Goal: Task Accomplishment & Management: Manage account settings

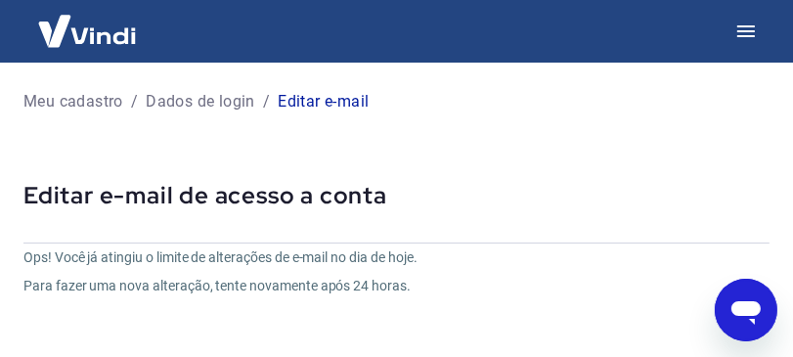
click at [329, 103] on p "Editar e-mail" at bounding box center [323, 101] width 91 height 23
click at [750, 22] on icon "button" at bounding box center [745, 31] width 23 height 23
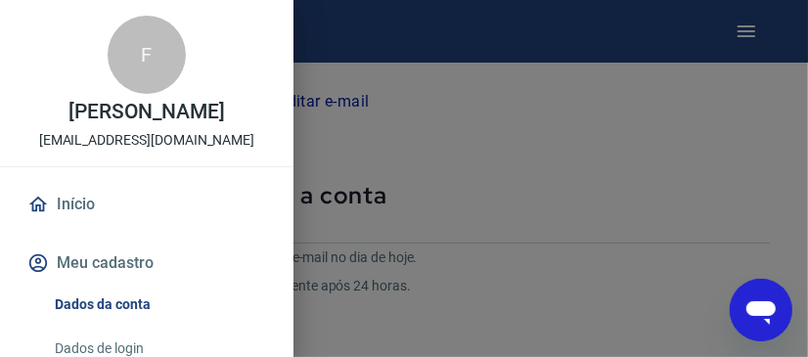
click at [80, 217] on link "Início" at bounding box center [146, 204] width 246 height 43
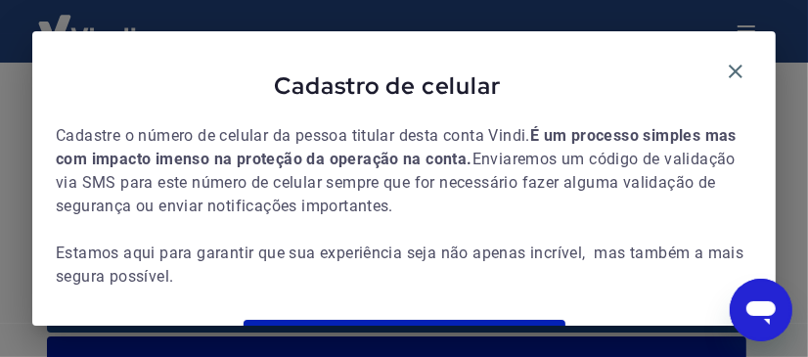
click at [760, 114] on div "Cadastro de celular Cadastre o número de celular da pessoa titular desta conta …" at bounding box center [403, 218] width 743 height 374
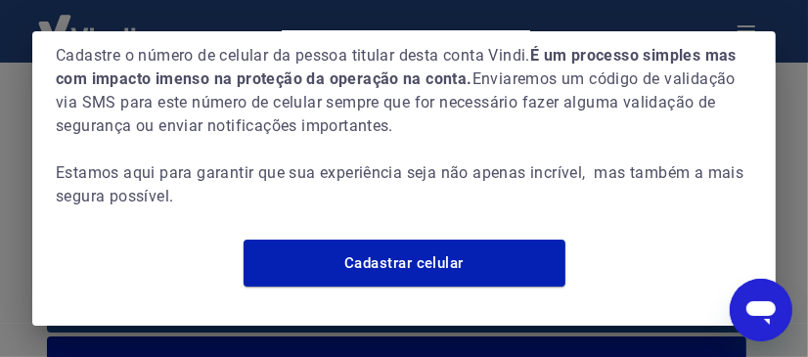
scroll to position [103, 0]
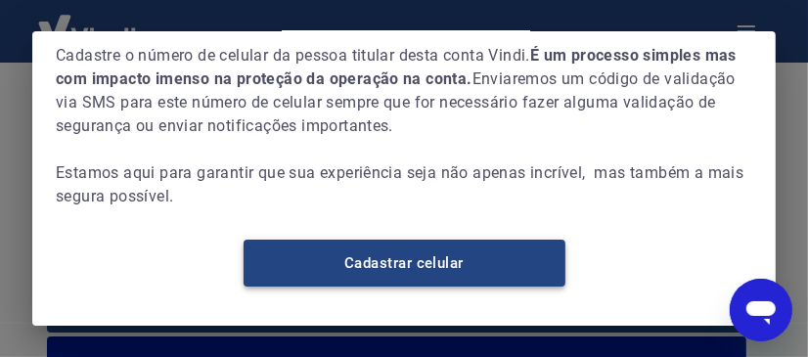
click at [524, 278] on link "Cadastrar celular" at bounding box center [404, 263] width 322 height 47
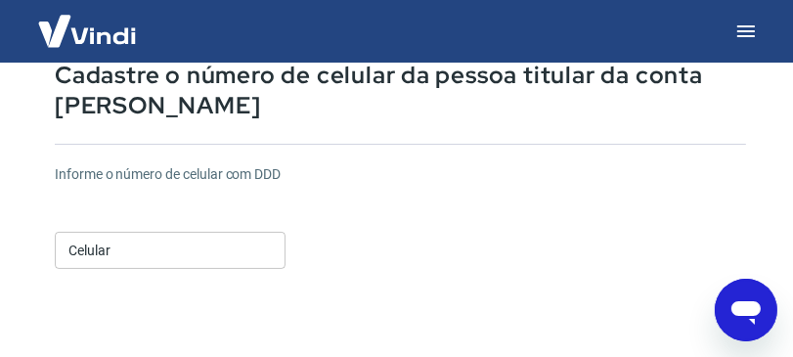
scroll to position [166, 0]
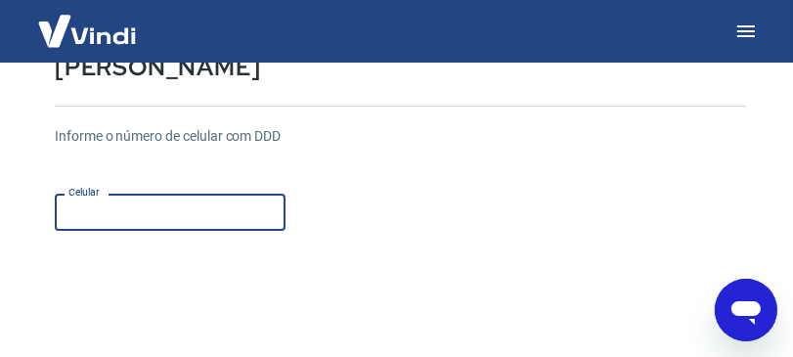
click at [187, 217] on input "Celular" at bounding box center [170, 212] width 231 height 36
type input "[PHONE_NUMBER]"
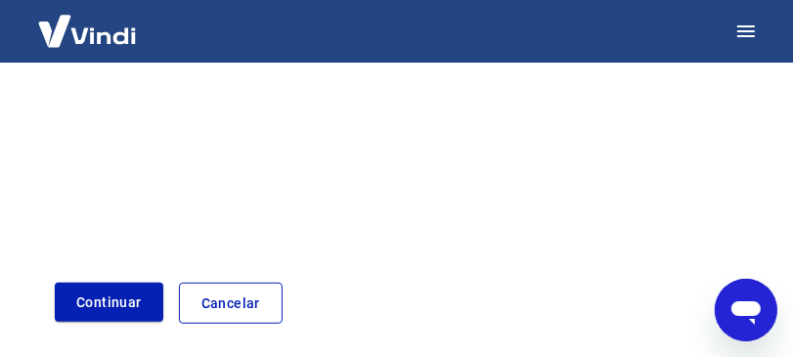
scroll to position [606, 0]
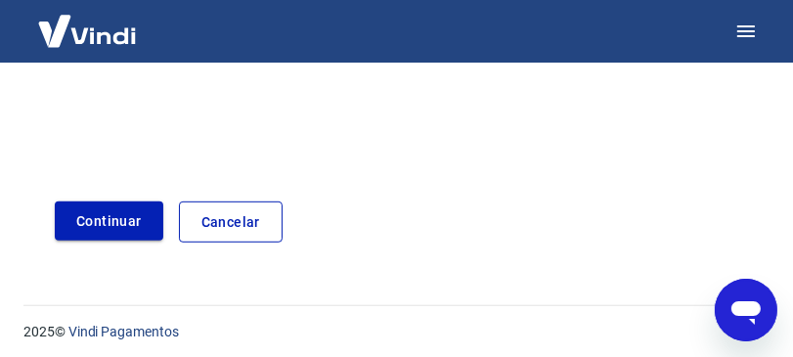
click at [146, 237] on button "Continuar" at bounding box center [109, 221] width 109 height 40
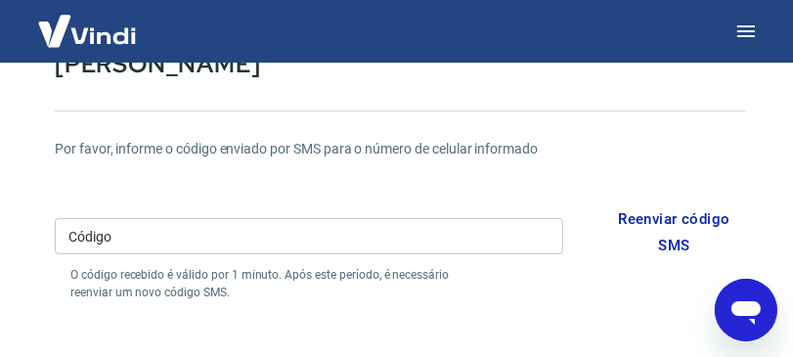
scroll to position [168, 0]
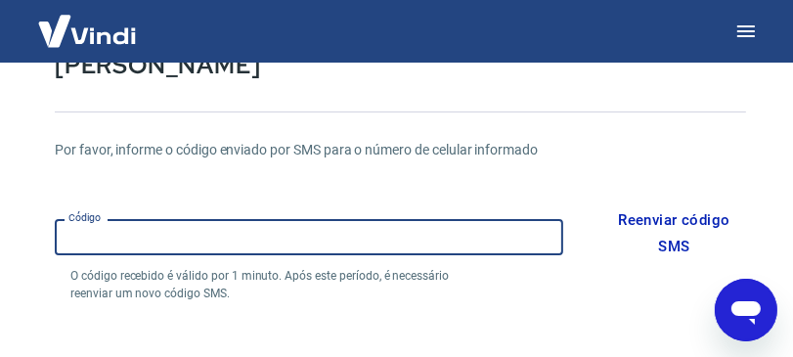
click at [477, 243] on input "Código" at bounding box center [309, 237] width 508 height 36
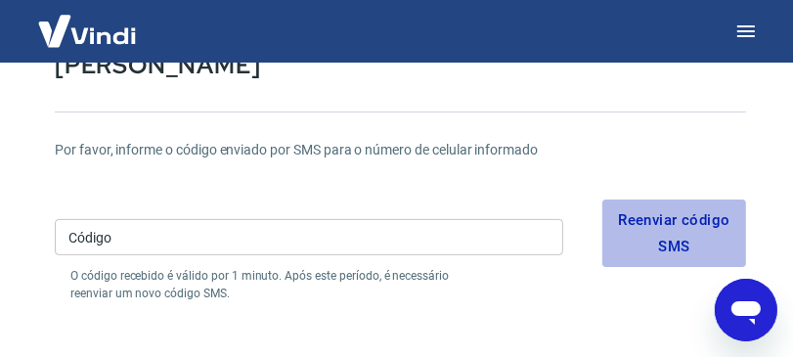
click at [689, 227] on button "Reenviar código SMS" at bounding box center [674, 232] width 144 height 67
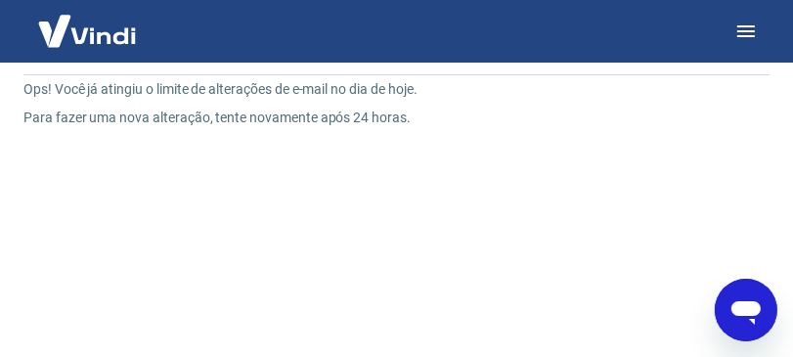
drag, startPoint x: 474, startPoint y: 149, endPoint x: 477, endPoint y: 159, distance: 11.1
click at [477, 159] on div "Ops! Você já atingiu o limite de alterações de e-mail no dia de hoje. Para faze…" at bounding box center [272, 279] width 498 height 400
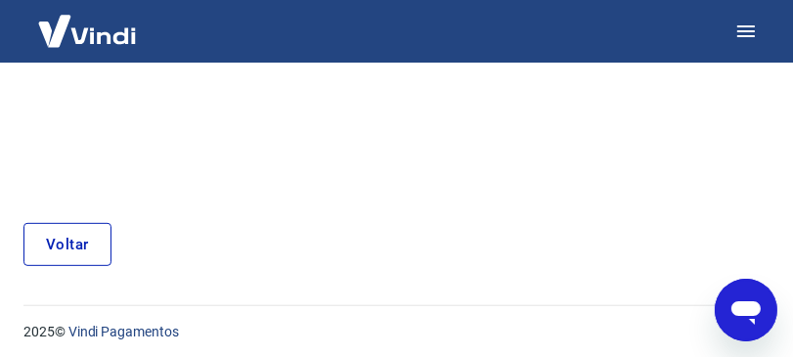
scroll to position [426, 0]
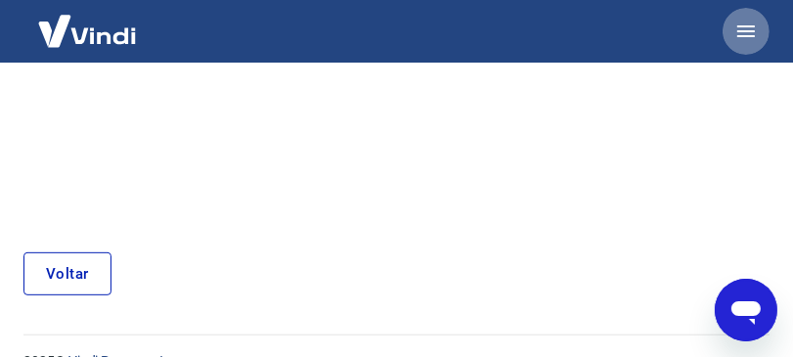
click at [751, 32] on icon "button" at bounding box center [745, 31] width 23 height 23
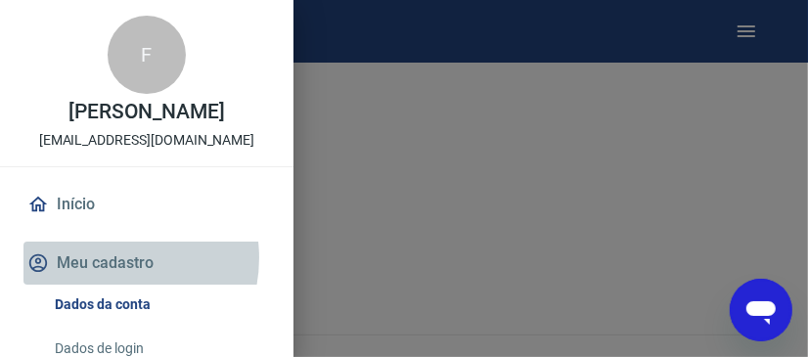
click at [111, 279] on button "Meu cadastro" at bounding box center [146, 262] width 246 height 43
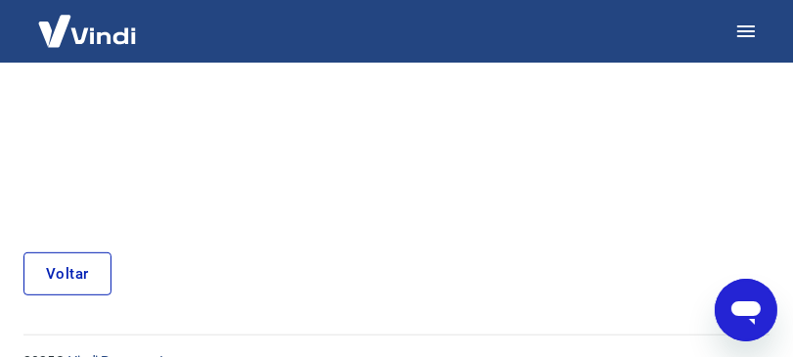
click at [77, 264] on link "Voltar" at bounding box center [67, 273] width 88 height 43
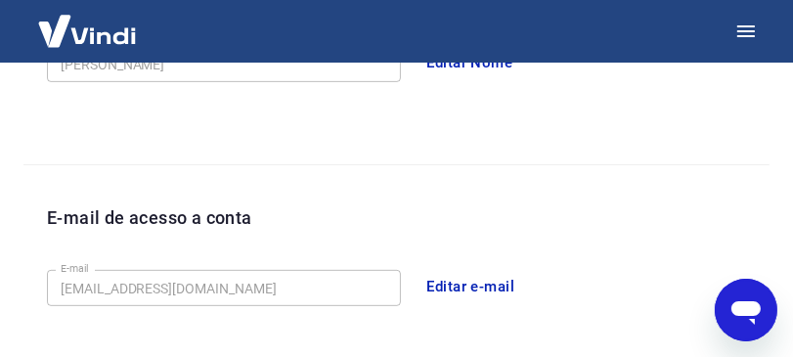
scroll to position [806, 0]
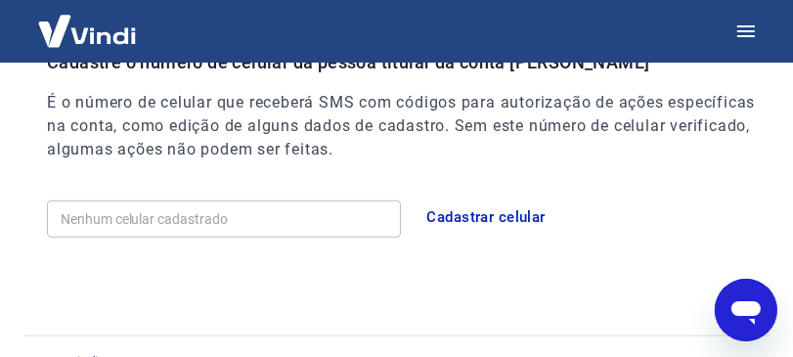
click at [752, 289] on div "Abrir janela de mensagens" at bounding box center [745, 309] width 59 height 59
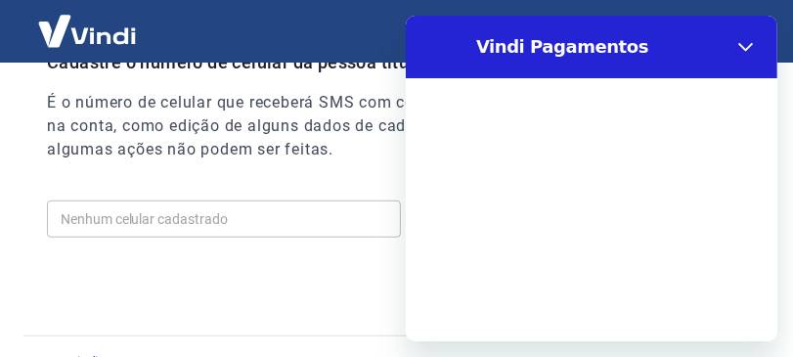
scroll to position [0, 0]
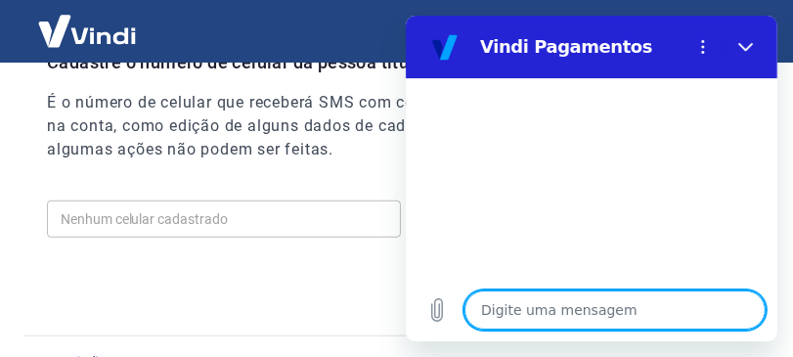
type textarea "b"
type textarea "x"
type textarea "bo"
type textarea "x"
type textarea "bom"
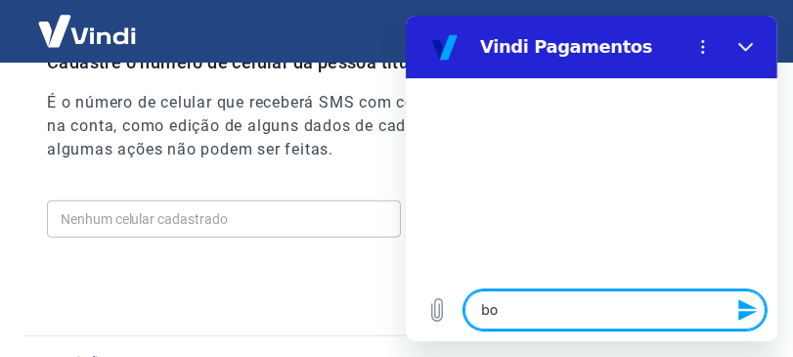
type textarea "x"
type textarea "bom"
type textarea "x"
type textarea "bom d"
type textarea "x"
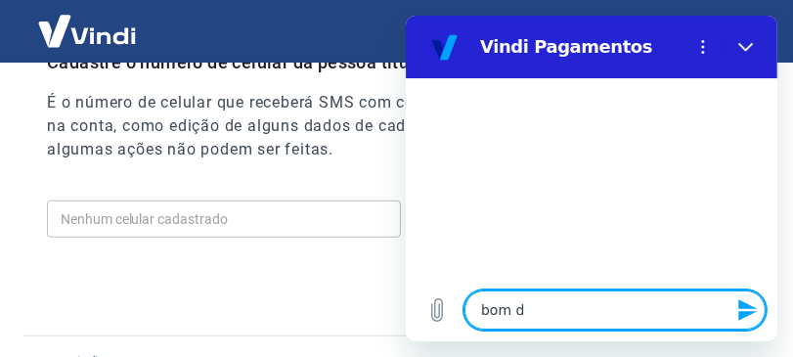
type textarea "bom di"
type textarea "x"
type textarea "bom dia"
type textarea "x"
type textarea "bom dia"
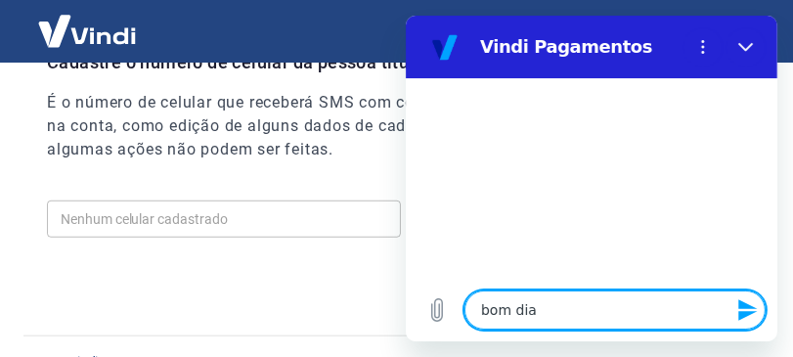
type textarea "x"
type textarea "bom dia n"
type textarea "x"
type textarea "bom dia"
type textarea "x"
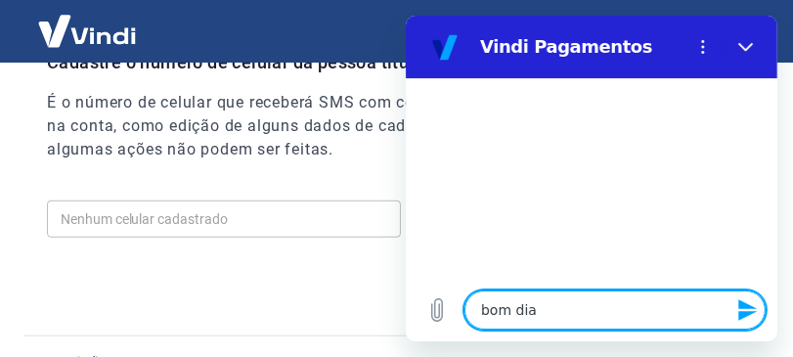
type textarea "bom dia"
type textarea "x"
type textarea "bom dia!"
type textarea "x"
type textarea "bom dia!"
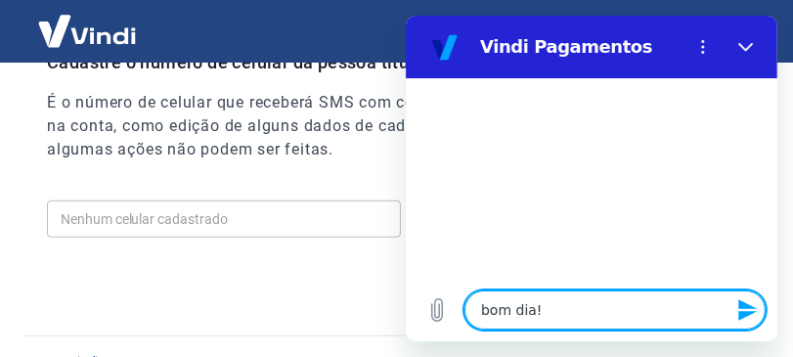
type textarea "x"
type textarea "bom dia! t"
type textarea "x"
type textarea "bom dia! tu"
type textarea "x"
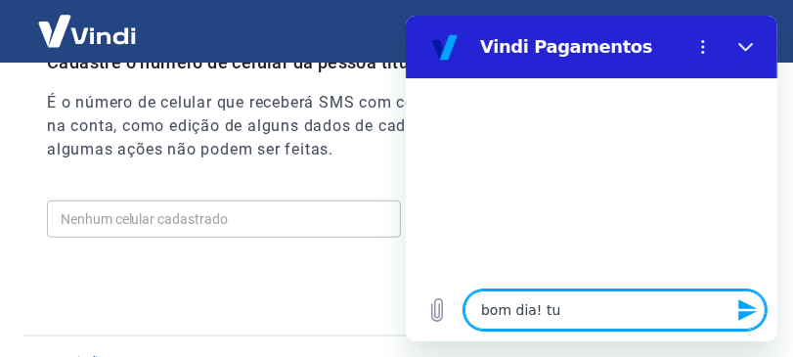
type textarea "bom dia! tud"
type textarea "x"
type textarea "bom dia! tudo"
type textarea "x"
type textarea "bom dia! tudo"
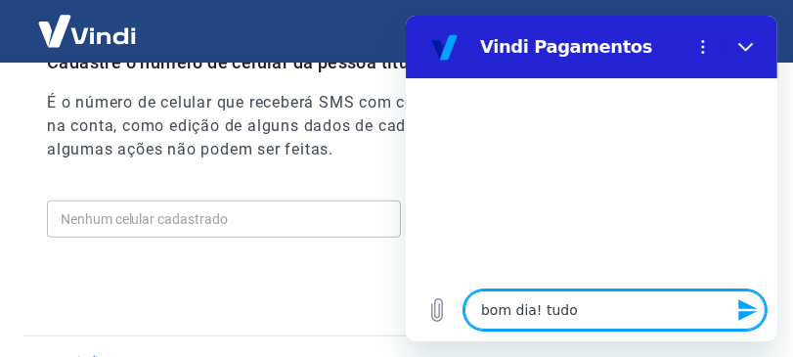
type textarea "x"
type textarea "bom dia! tudo b"
type textarea "x"
type textarea "bom dia! tudo be"
type textarea "x"
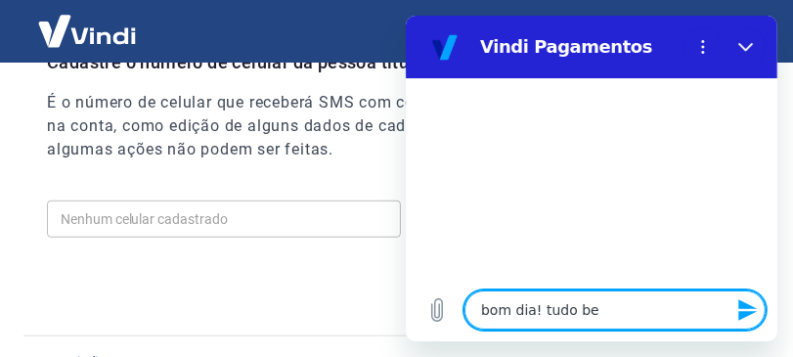
type textarea "bom dia! tudo bem"
type textarea "x"
type textarea "bom dia! tudo bem"
type textarea "x"
type textarea "bom dia! tudo bem"
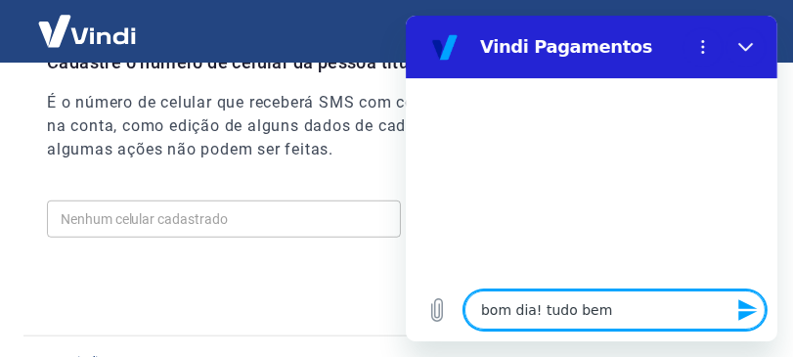
type textarea "x"
type textarea "bom dia! tudo bem?"
type textarea "x"
type textarea "bom dia! tudo bem?"
type textarea "x"
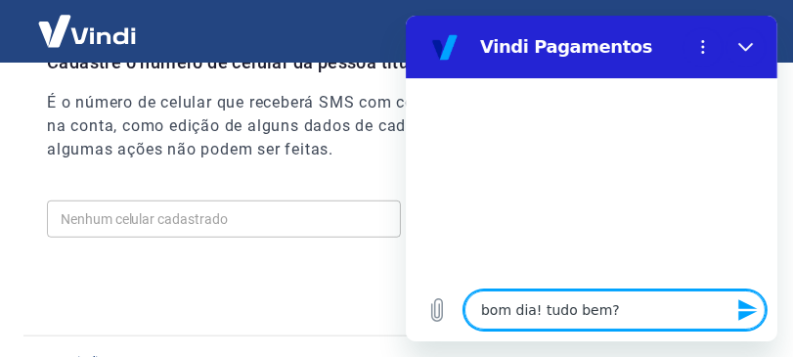
type textarea "bom dia! tudo bem? n"
type textarea "x"
type textarea "bom dia! tudo bem? nã"
type textarea "x"
type textarea "bom dia! tudo bem? não"
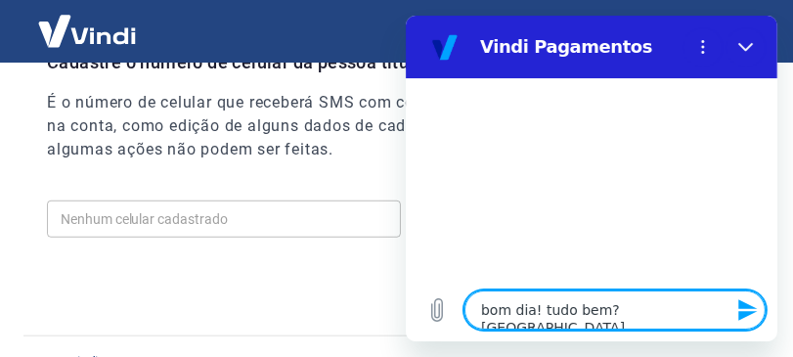
type textarea "x"
type textarea "bom dia! tudo bem? não"
type textarea "x"
type textarea "bom dia! tudo bem? não c"
type textarea "x"
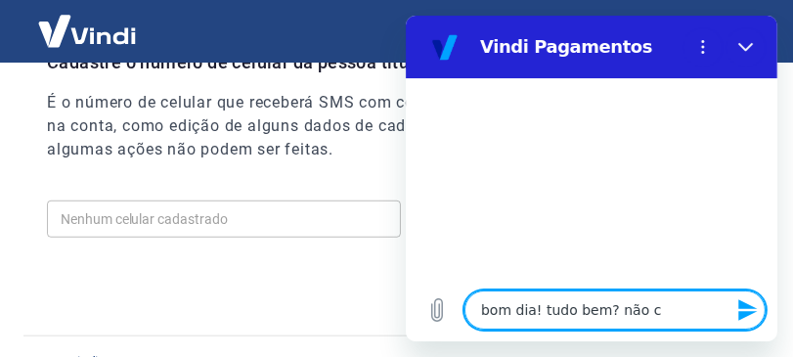
type textarea "bom dia! tudo bem? não co"
type textarea "x"
type textarea "bom dia! tudo bem? não con"
type textarea "x"
type textarea "bom dia! tudo bem? não cons"
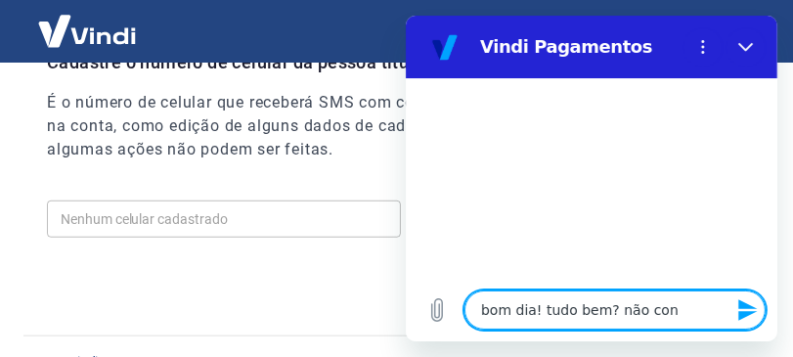
type textarea "x"
type textarea "bom dia! tudo bem? não consi"
type textarea "x"
type textarea "bom dia! tudo bem? não consig"
type textarea "x"
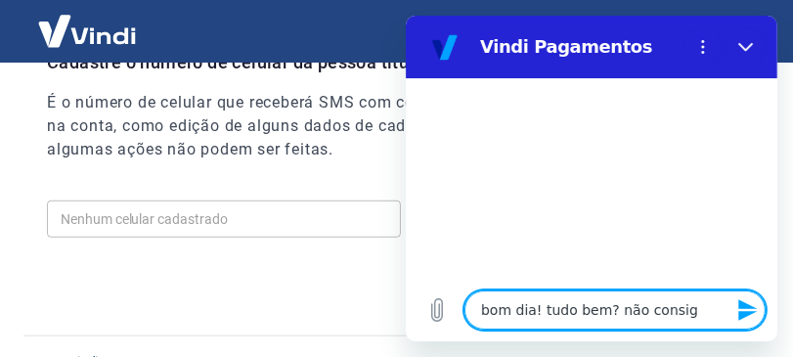
type textarea "bom dia! tudo bem? não consigo"
type textarea "x"
type textarea "bom dia! tudo bem? não consigo"
type textarea "x"
type textarea "bom dia! tudo bem? não consigo f"
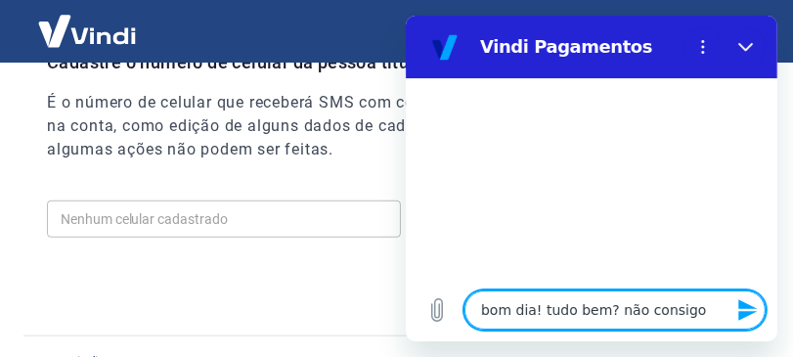
type textarea "x"
type textarea "bom dia! tudo bem? não consigo fi"
type textarea "x"
type textarea "bom dia! tudo bem? não consigo fin"
type textarea "x"
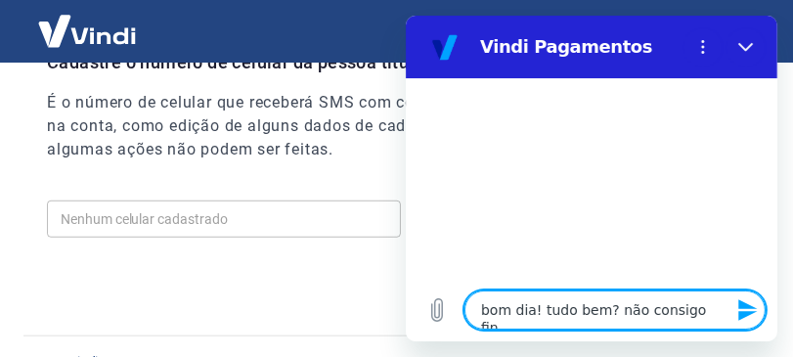
type textarea "bom dia! tudo bem? não consigo fina"
type textarea "x"
type textarea "bom dia! tudo bem? não consigo final"
type textarea "x"
type textarea "bom dia! tudo bem? não consigo finali"
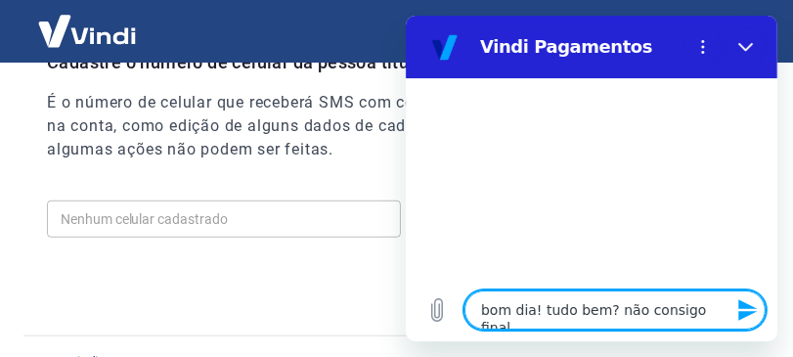
type textarea "x"
type textarea "bom dia! tudo bem? não consigo finaliz"
type textarea "x"
type textarea "bom dia! tudo bem? não consigo finaliza"
type textarea "x"
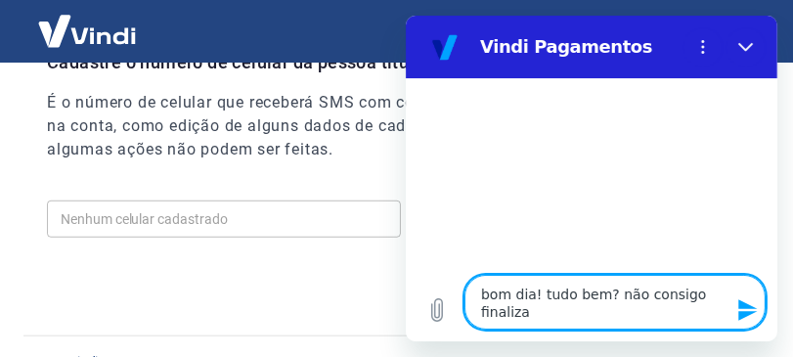
type textarea "bom dia! tudo bem? não consigo finalizar"
type textarea "x"
type textarea "bom dia! tudo bem? não consigo finalizar"
type textarea "x"
type textarea "bom dia! tudo bem? não consigo finalizar o"
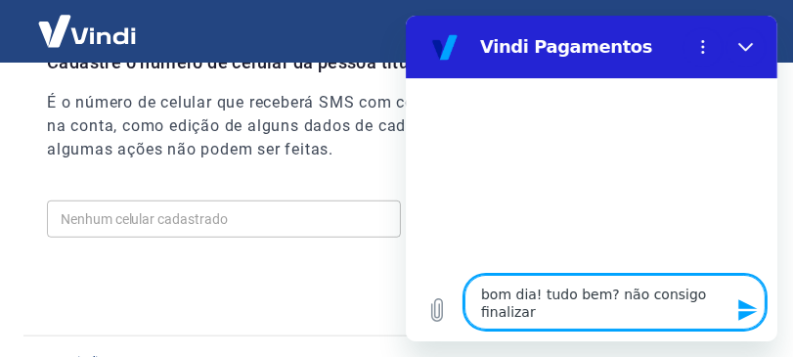
type textarea "x"
type textarea "bom dia! tudo bem? não consigo finalizar o"
type textarea "x"
type textarea "bom dia! tudo bem? não consigo finalizar o c"
type textarea "x"
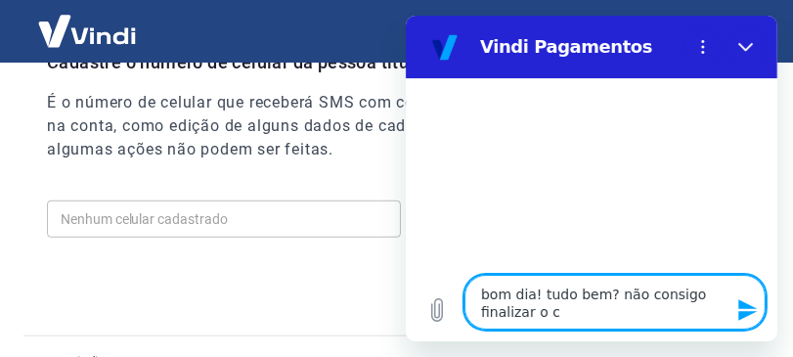
type textarea "bom dia! tudo bem? não consigo finalizar o ca"
type textarea "x"
type textarea "bom dia! tudo bem? não consigo finalizar o cad"
type textarea "x"
type textarea "bom dia! tudo bem? não consigo finalizar o cada"
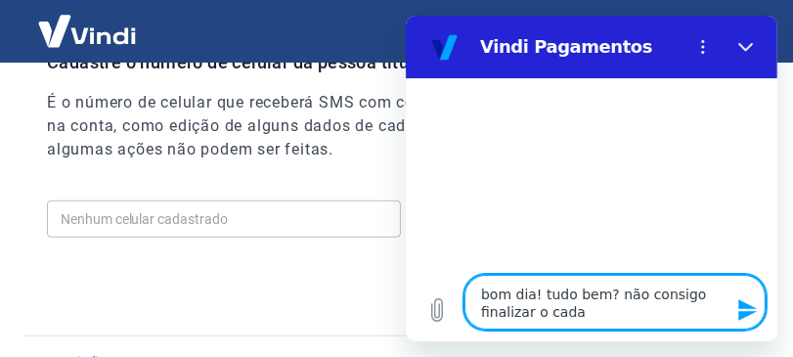
type textarea "x"
type textarea "bom dia! tudo bem? não consigo finalizar o cadas"
type textarea "x"
type textarea "bom dia! tudo bem? não consigo finalizar o cadast"
type textarea "x"
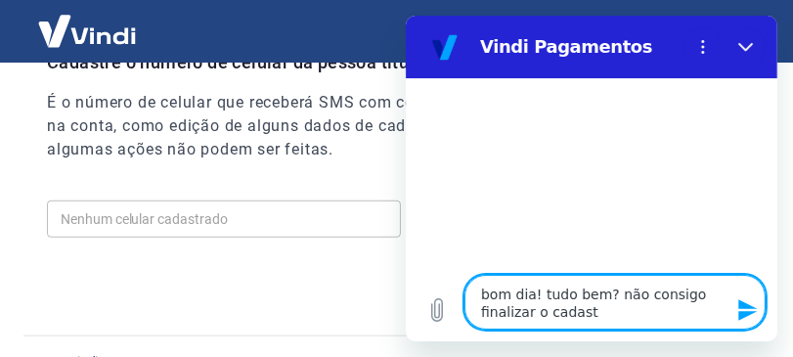
type textarea "bom dia! tudo bem? não consigo finalizar o cadastr"
type textarea "x"
type textarea "bom dia! tudo bem? não consigo finalizar o cadastro"
type textarea "x"
type textarea "bom dia! tudo bem? não consigo finalizar o cadastro,"
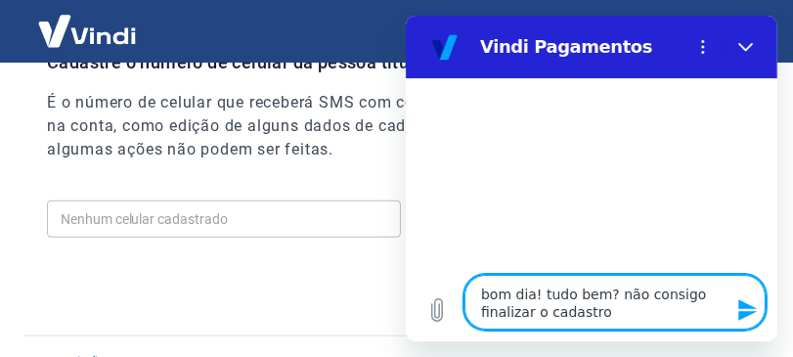
type textarea "x"
type textarea "bom dia! tudo bem? não consigo finalizar o cadastro,"
type textarea "x"
type textarea "bom dia! tudo bem? não consigo finalizar o cadastro, n"
type textarea "x"
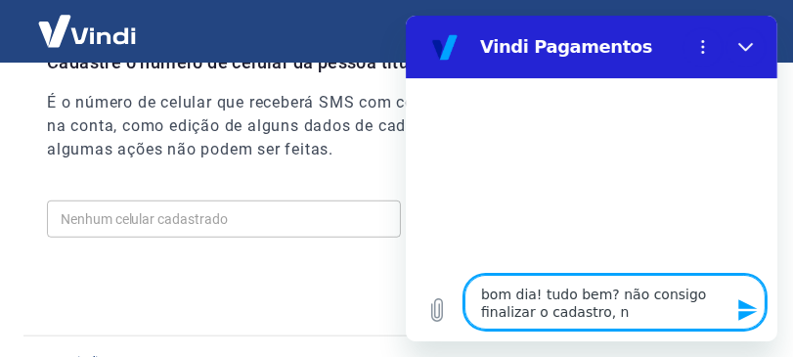
type textarea "bom dia! tudo bem? não consigo finalizar o cadastro, na"
type textarea "x"
type textarea "bom dia! tudo bem? não consigo finalizar o cadastro, n"
type textarea "x"
type textarea "bom dia! tudo bem? não consigo finalizar o cadastro, nã"
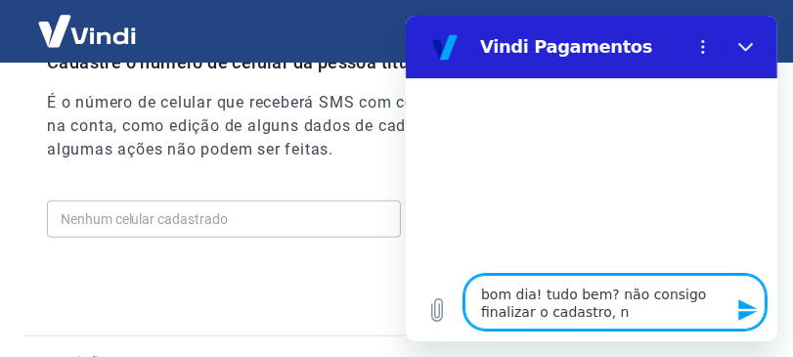
type textarea "x"
type textarea "bom dia! tudo bem? não consigo finalizar o cadastro, não"
type textarea "x"
type textarea "bom dia! tudo bem? não consigo finalizar o cadastro, não"
type textarea "x"
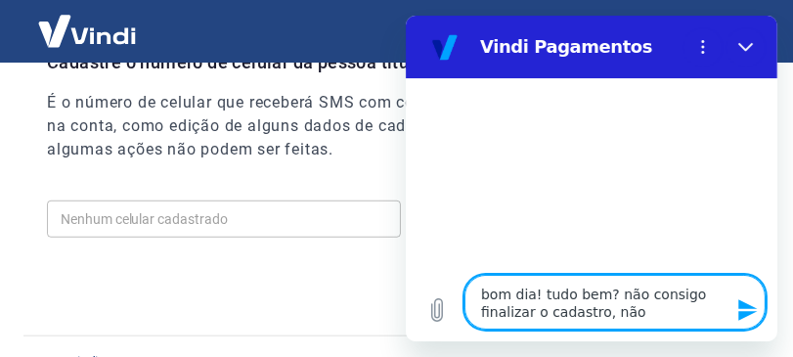
type textarea "bom dia! tudo bem? não consigo finalizar o cadastro, não r"
type textarea "x"
type textarea "bom dia! tudo bem? não consigo finalizar o cadastro, não re"
type textarea "x"
type textarea "bom dia! tudo bem? não consigo finalizar o cadastro, não rec"
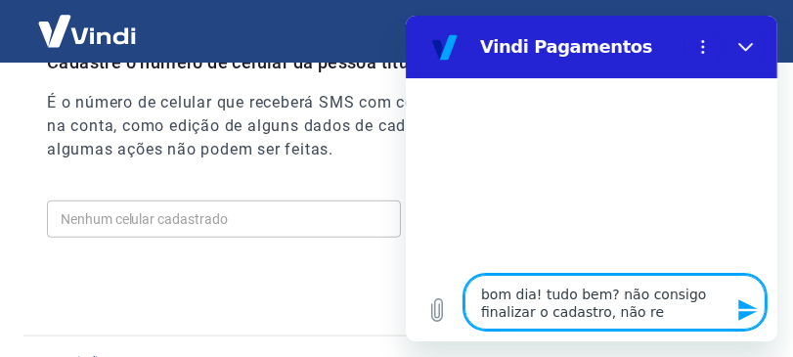
type textarea "x"
type textarea "bom dia! tudo bem? não consigo finalizar o cadastro, não rece"
type textarea "x"
type textarea "bom dia! tudo bem? não consigo finalizar o cadastro, não receb"
type textarea "x"
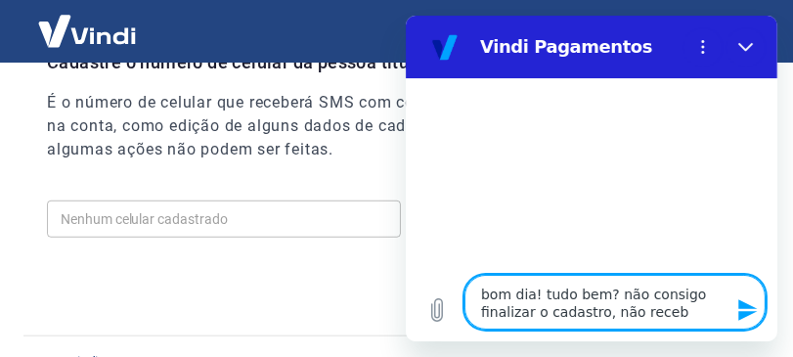
type textarea "bom dia! tudo bem? não consigo finalizar o cadastro, não recebi"
type textarea "x"
type textarea "bom dia! tudo bem? não consigo finalizar o cadastro, não receb"
type textarea "x"
type textarea "bom dia! tudo bem? não consigo finalizar o cadastro, não recebo"
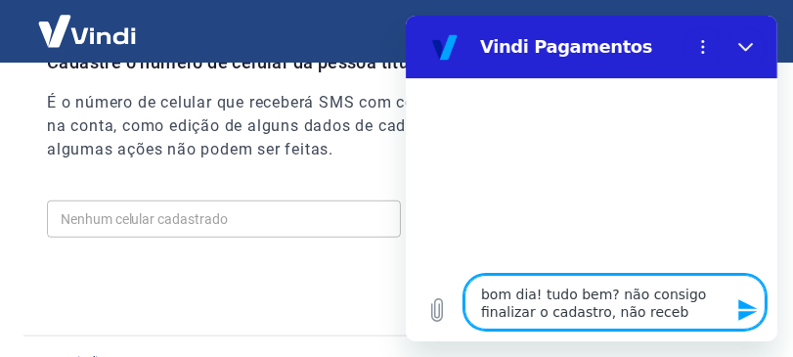
type textarea "x"
type textarea "bom dia! tudo bem? não consigo finalizar o cadastro, não recebo"
type textarea "x"
type textarea "bom dia! tudo bem? não consigo finalizar o cadastro, não recebo s"
type textarea "x"
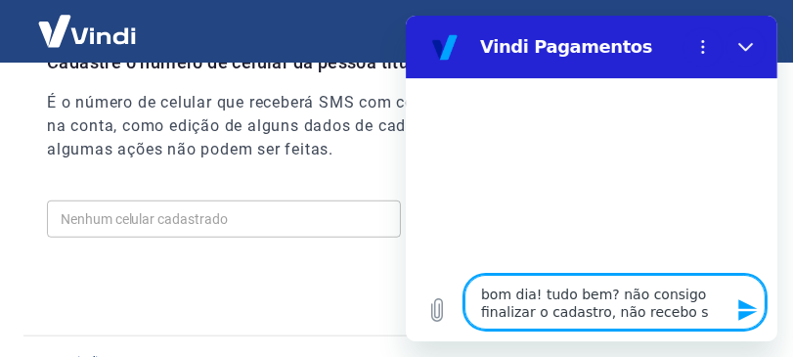
type textarea "bom dia! tudo bem? não consigo finalizar o cadastro, não recebo sm"
type textarea "x"
type textarea "bom dia! tudo bem? não consigo finalizar o cadastro, não recebo sms"
type textarea "x"
type textarea "bom dia! tudo bem? não consigo finalizar o cadastro, não recebo sms."
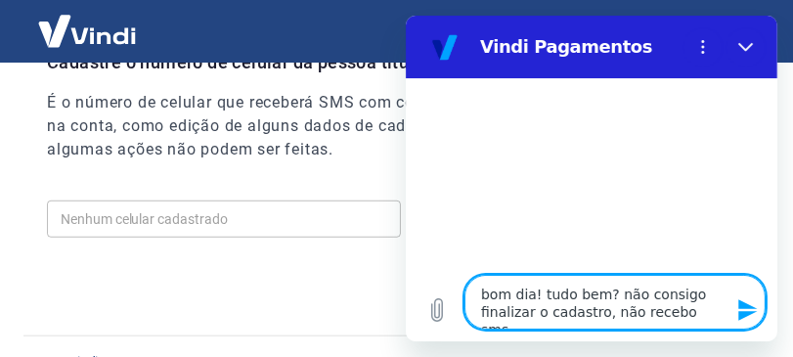
type textarea "x"
type textarea "bom dia! tudo bem? não consigo finalizar o cadastro, não recebo sms."
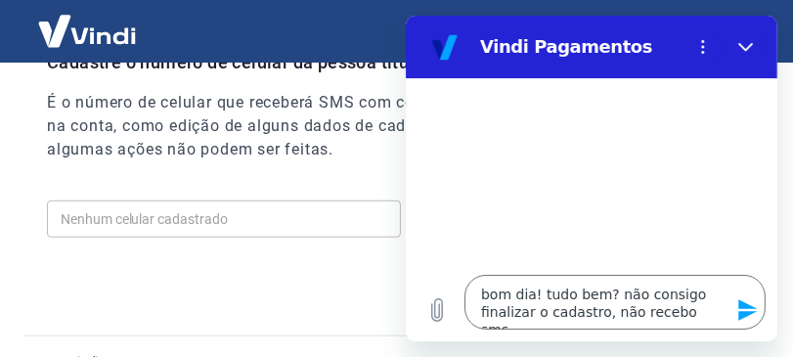
click at [740, 304] on icon "Enviar mensagem" at bounding box center [746, 310] width 19 height 22
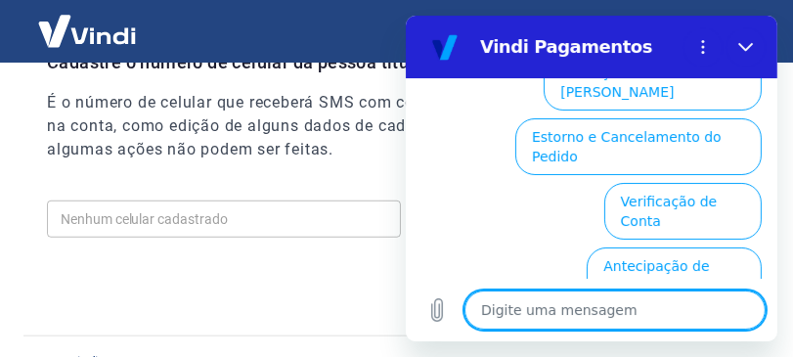
scroll to position [230, 0]
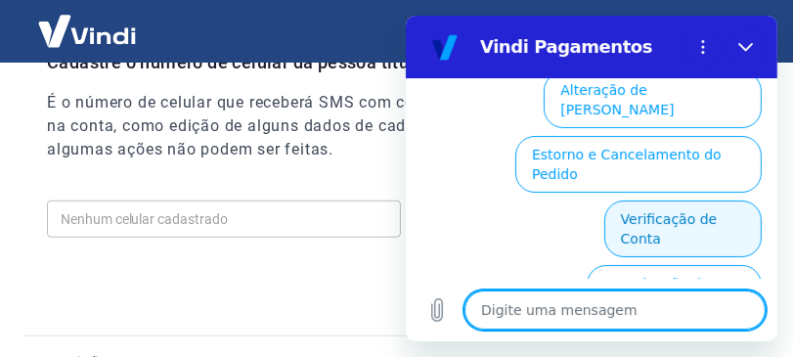
click at [717, 200] on button "Verificação de Conta" at bounding box center [681, 228] width 157 height 57
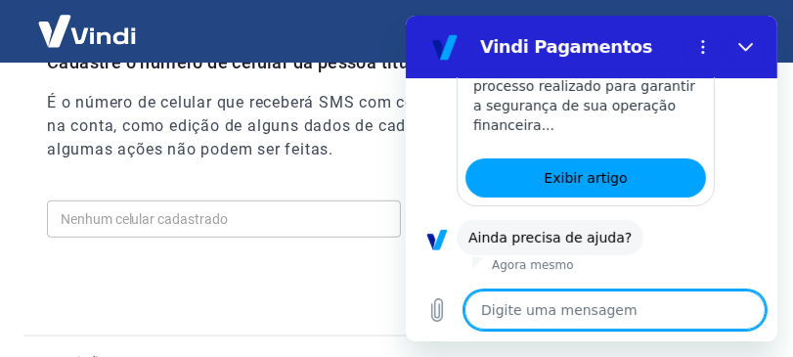
scroll to position [616, 0]
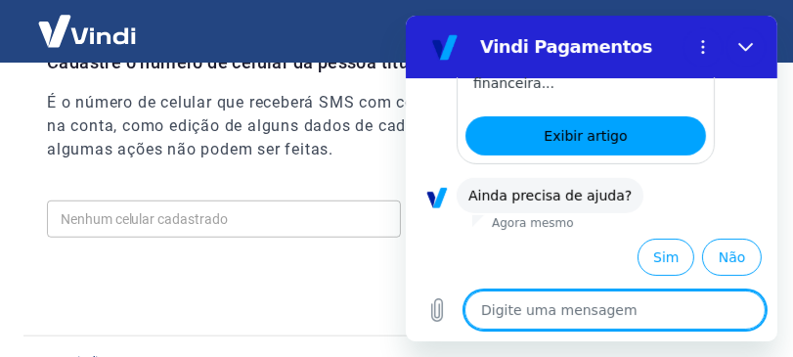
drag, startPoint x: 763, startPoint y: 140, endPoint x: 1187, endPoint y: 259, distance: 440.8
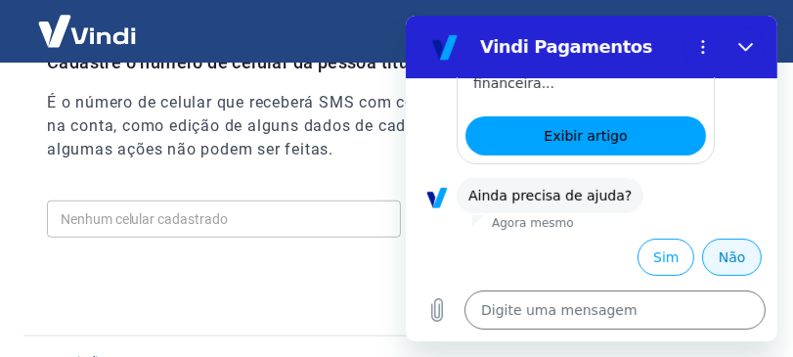
click at [724, 245] on button "Não" at bounding box center [731, 257] width 60 height 37
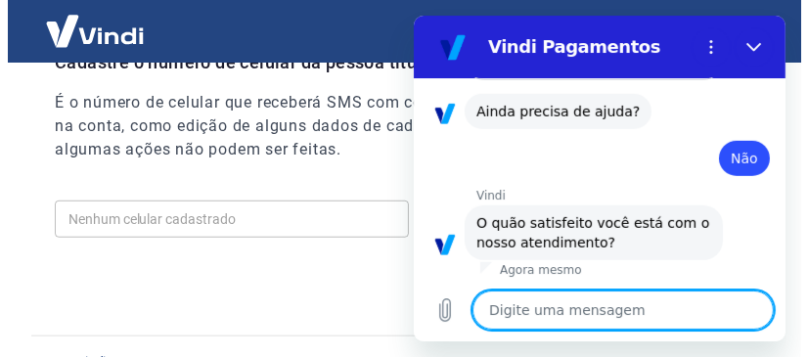
scroll to position [792, 0]
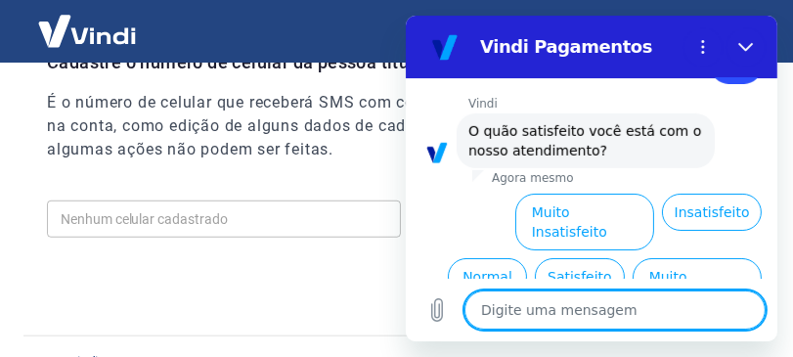
click at [384, 265] on div "Nenhum celular cadastrado Nenhum celular cadastrado Cadastrar celular" at bounding box center [408, 244] width 723 height 103
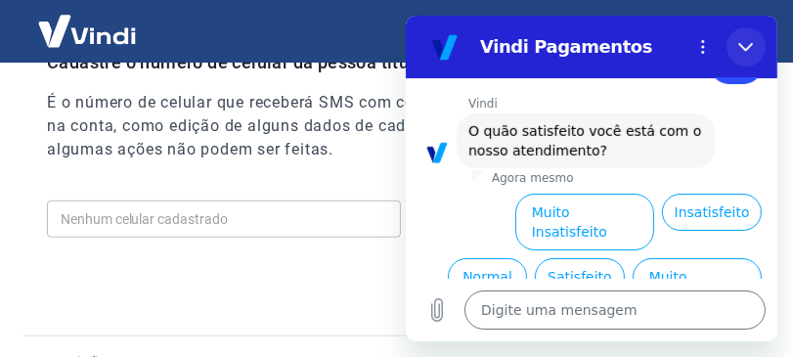
click at [743, 41] on icon "Fechar" at bounding box center [745, 47] width 16 height 16
type textarea "x"
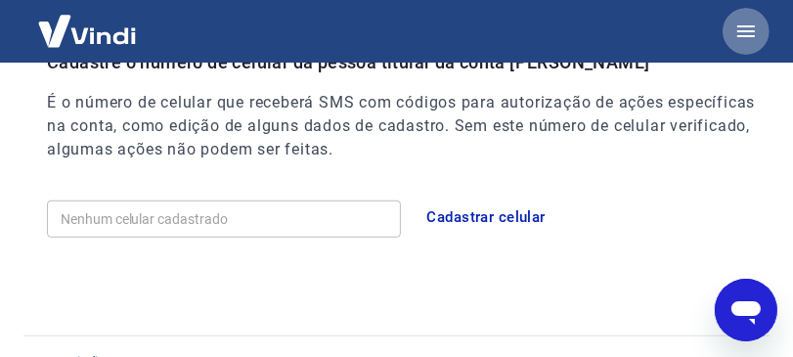
click at [737, 25] on icon "button" at bounding box center [746, 31] width 18 height 12
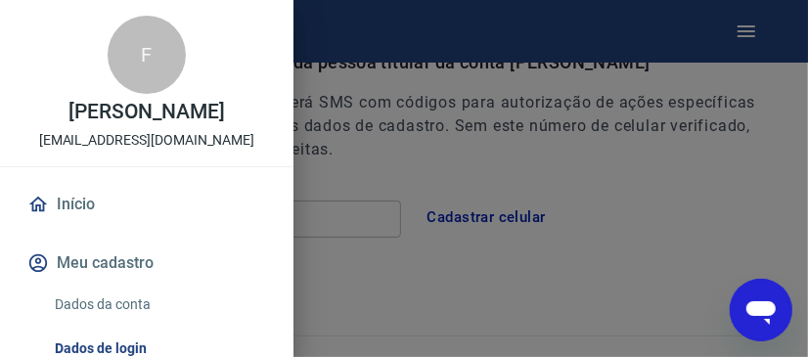
click at [86, 225] on link "Início" at bounding box center [146, 204] width 246 height 43
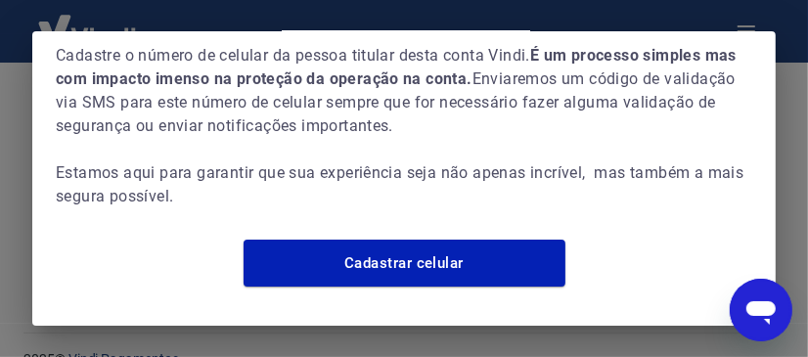
scroll to position [101, 0]
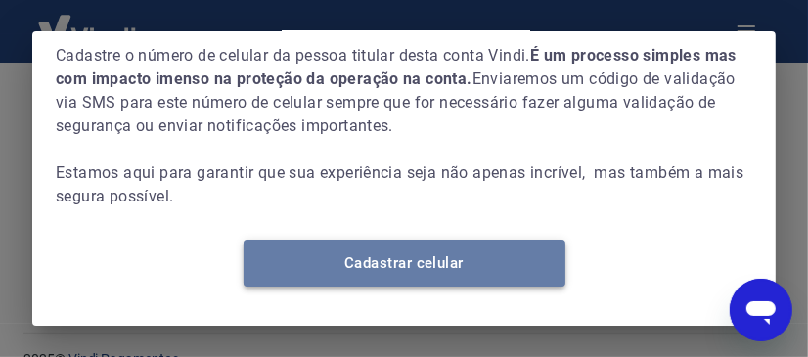
click at [453, 266] on link "Cadastrar celular" at bounding box center [404, 263] width 322 height 47
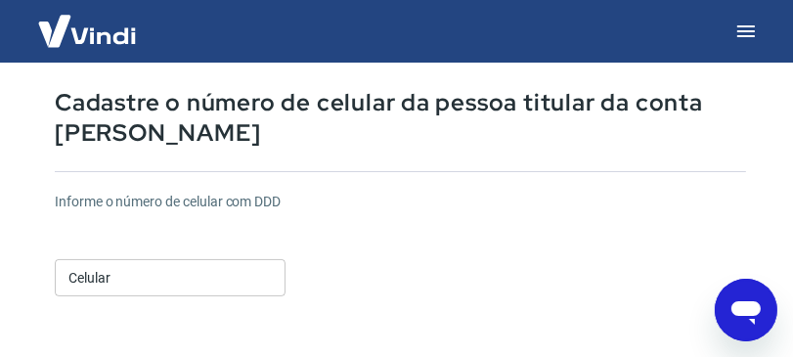
scroll to position [98, 0]
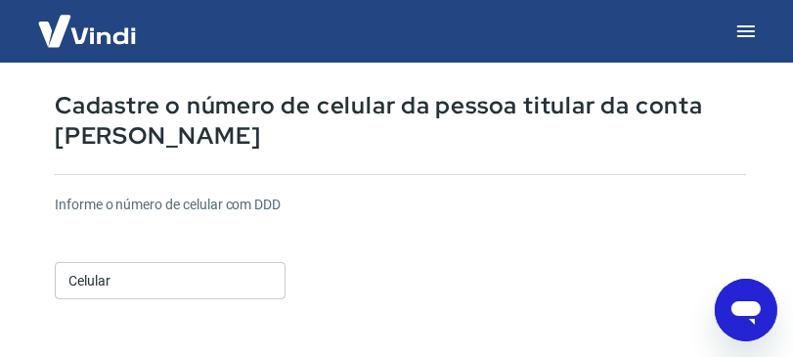
click at [250, 270] on input "Celular" at bounding box center [170, 280] width 231 height 36
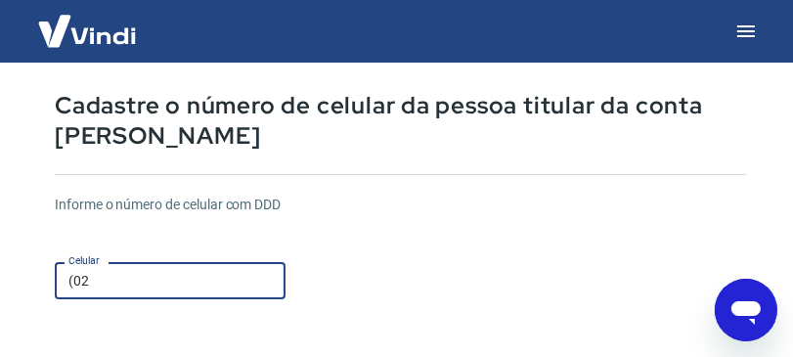
type input "(0"
click at [250, 270] on input "Celular" at bounding box center [170, 280] width 231 height 36
type input "[PHONE_NUMBER]"
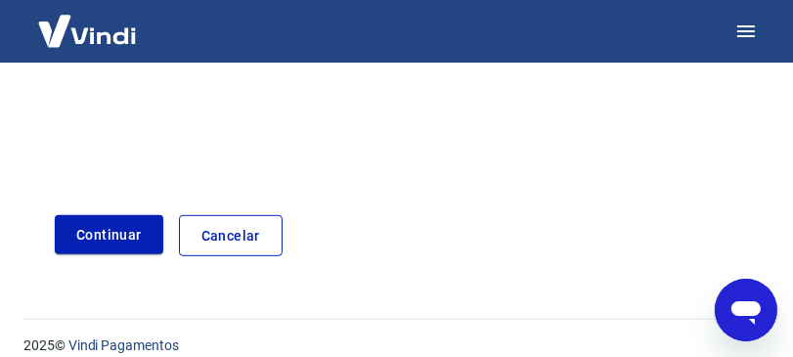
scroll to position [606, 0]
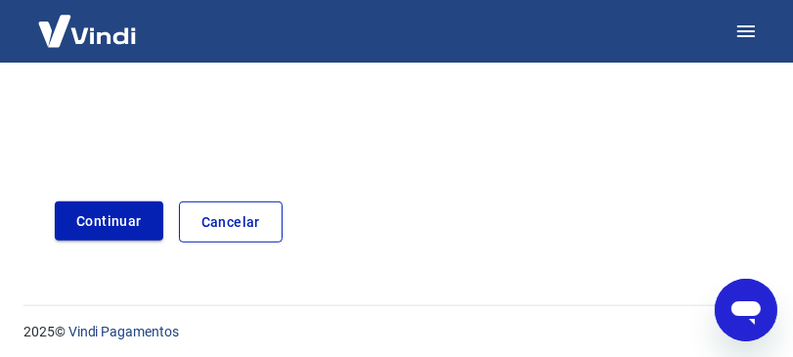
click at [129, 224] on button "Continuar" at bounding box center [109, 221] width 109 height 40
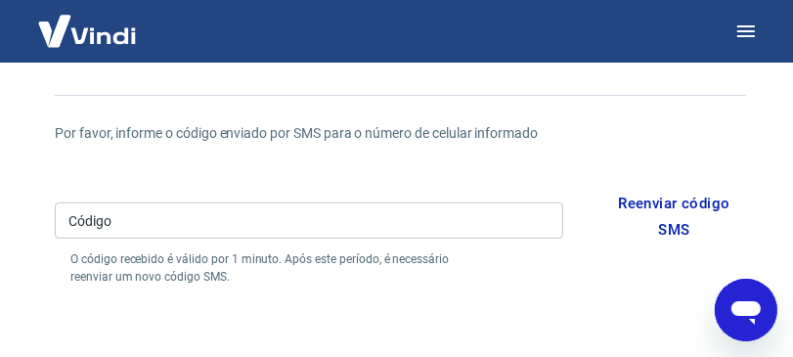
scroll to position [180, 0]
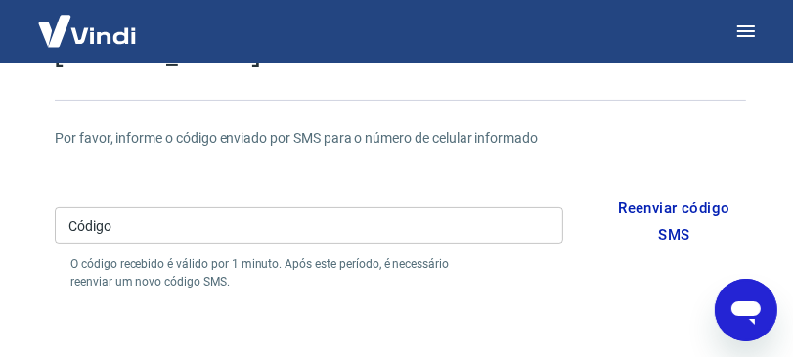
click at [462, 224] on input "Código" at bounding box center [309, 225] width 508 height 36
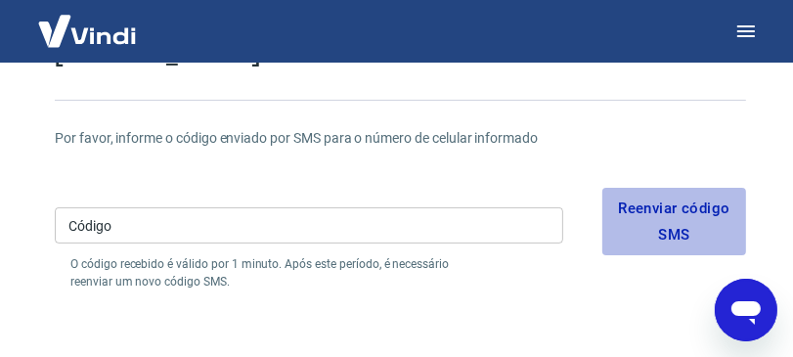
click at [671, 208] on button "Reenviar código SMS" at bounding box center [674, 221] width 144 height 67
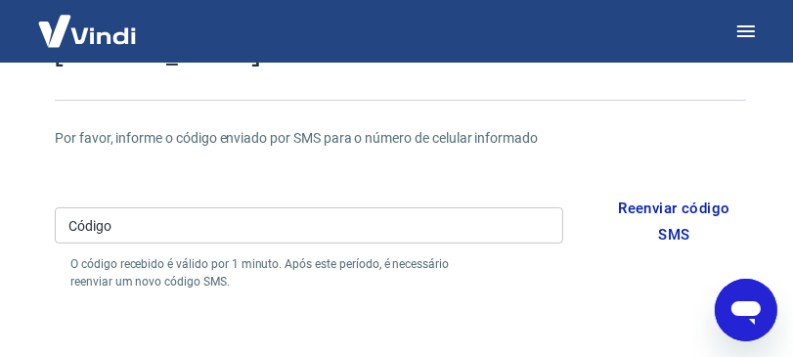
scroll to position [606, 0]
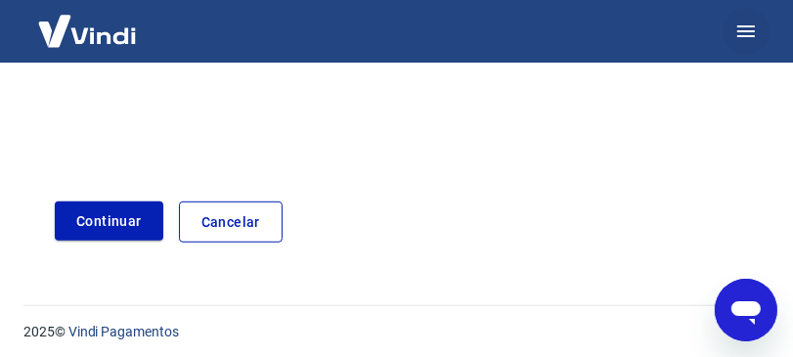
click at [748, 32] on icon "button" at bounding box center [745, 31] width 23 height 23
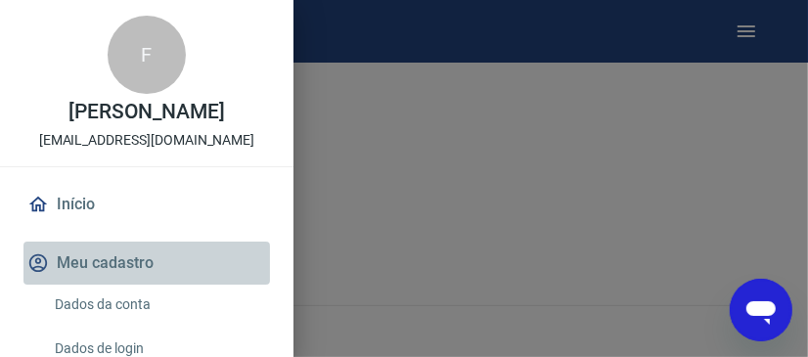
click at [150, 285] on button "Meu cadastro" at bounding box center [146, 262] width 246 height 43
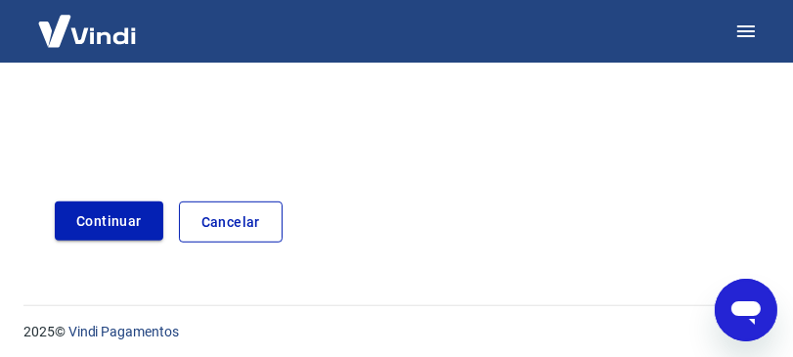
click at [132, 227] on button "Continuar" at bounding box center [109, 221] width 109 height 40
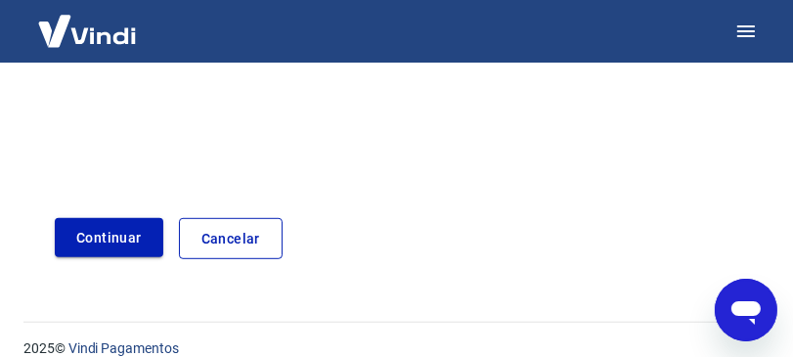
scroll to position [623, 0]
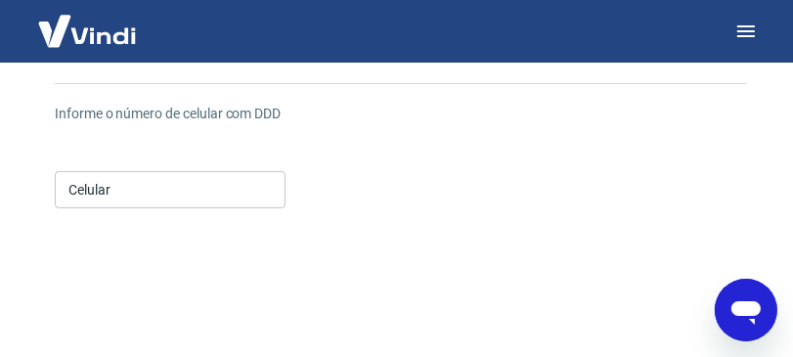
scroll to position [197, 0]
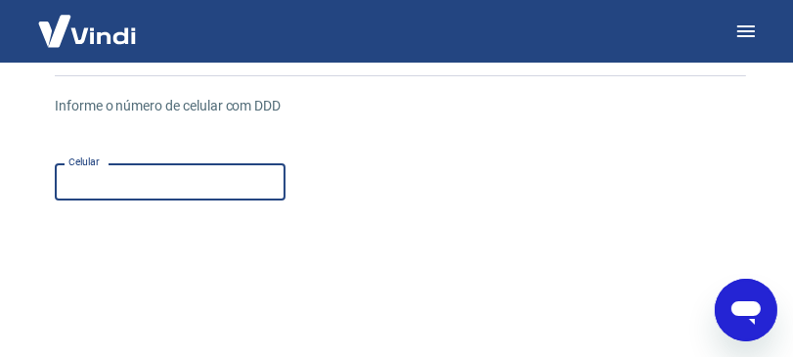
click at [271, 176] on input "Celular" at bounding box center [170, 181] width 231 height 36
type input "[PHONE_NUMBER]"
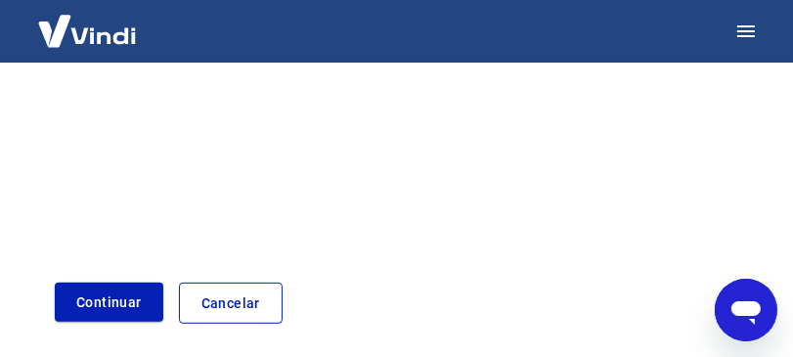
scroll to position [606, 0]
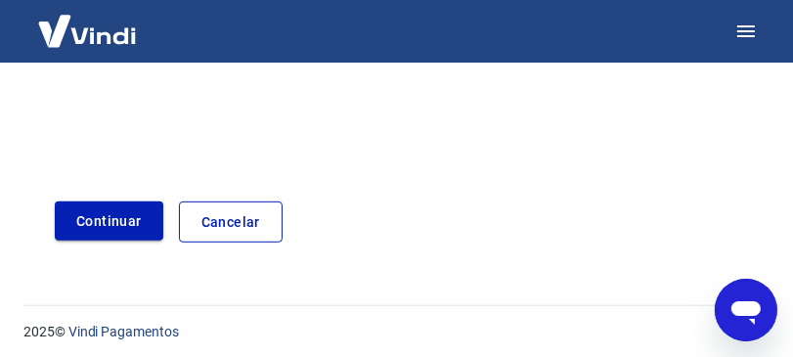
click at [142, 236] on button "Continuar" at bounding box center [109, 221] width 109 height 40
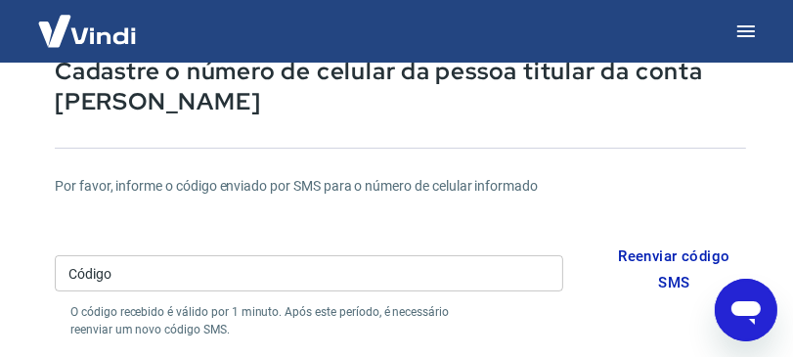
scroll to position [139, 0]
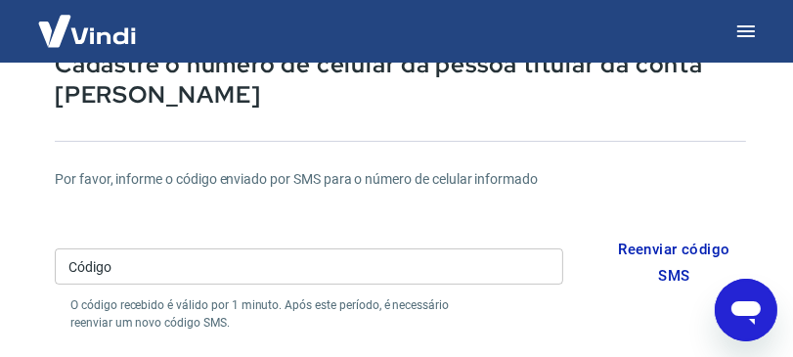
click at [535, 268] on input "Código" at bounding box center [309, 266] width 508 height 36
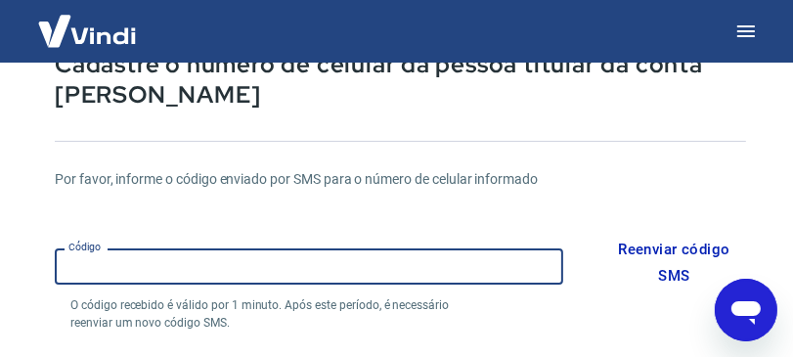
click at [672, 266] on button "Reenviar código SMS" at bounding box center [674, 262] width 144 height 67
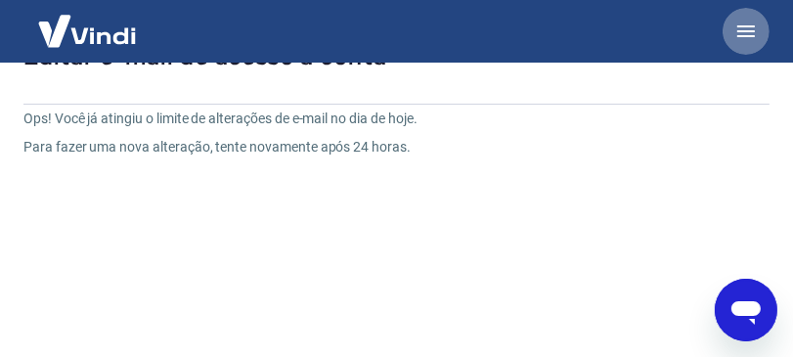
click at [745, 35] on icon "button" at bounding box center [746, 31] width 18 height 12
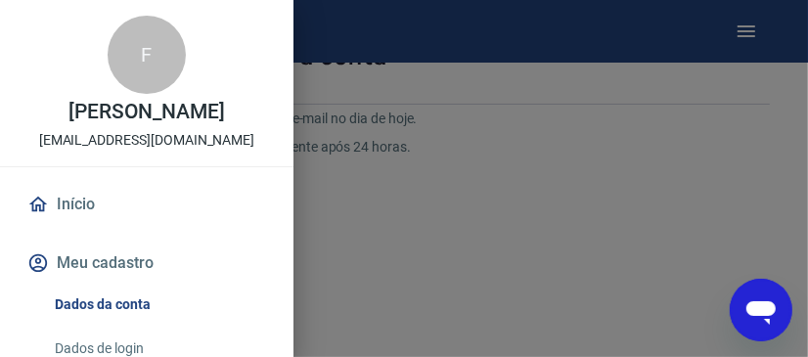
click at [140, 285] on button "Meu cadastro" at bounding box center [146, 262] width 246 height 43
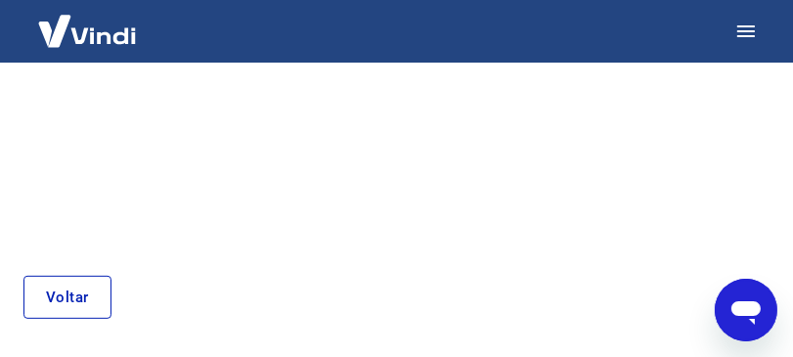
scroll to position [456, 0]
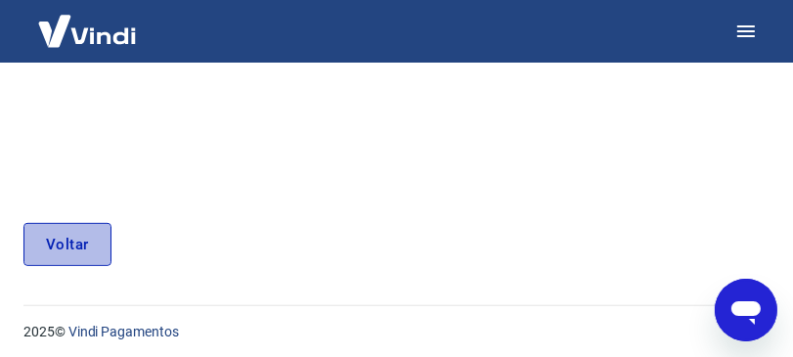
click at [90, 255] on link "Voltar" at bounding box center [67, 244] width 88 height 43
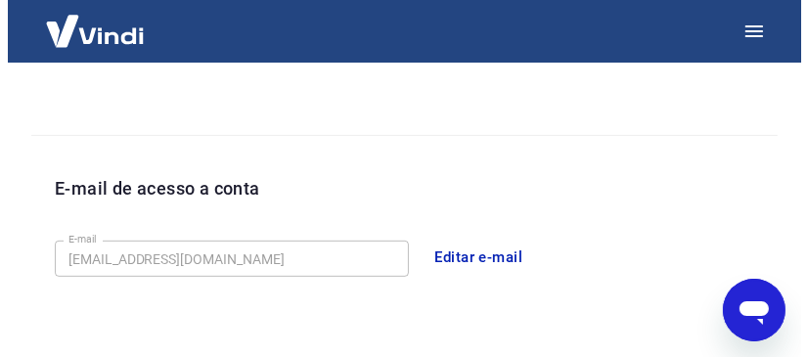
scroll to position [835, 0]
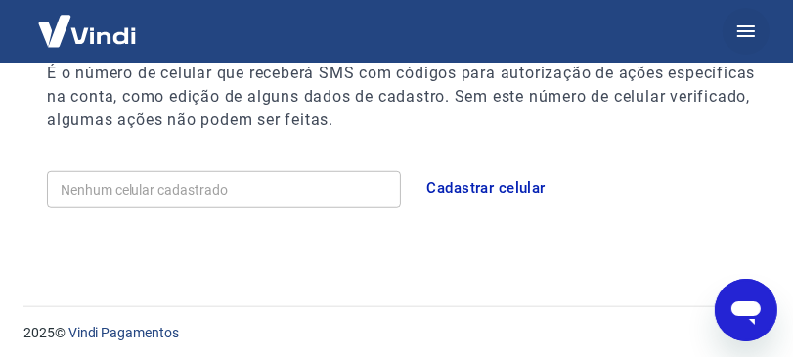
click at [751, 38] on icon "button" at bounding box center [745, 31] width 23 height 23
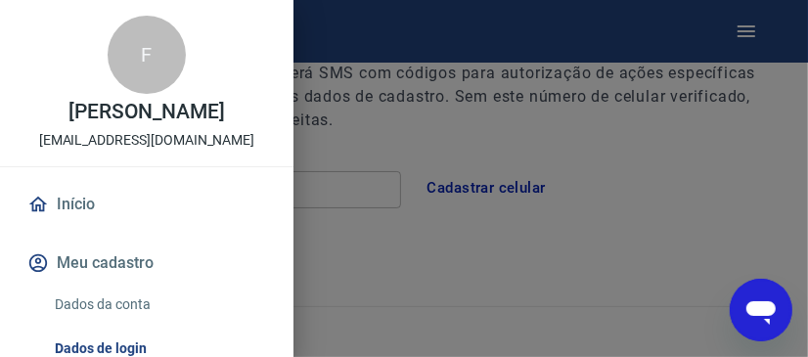
click at [80, 223] on link "Início" at bounding box center [146, 204] width 246 height 43
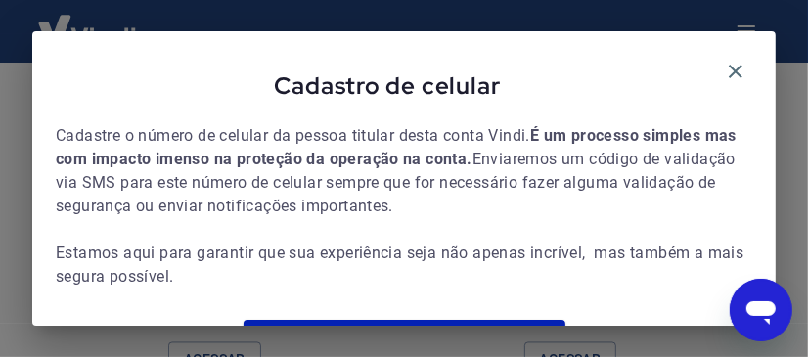
scroll to position [1699, 0]
click at [728, 74] on icon "button" at bounding box center [735, 72] width 14 height 14
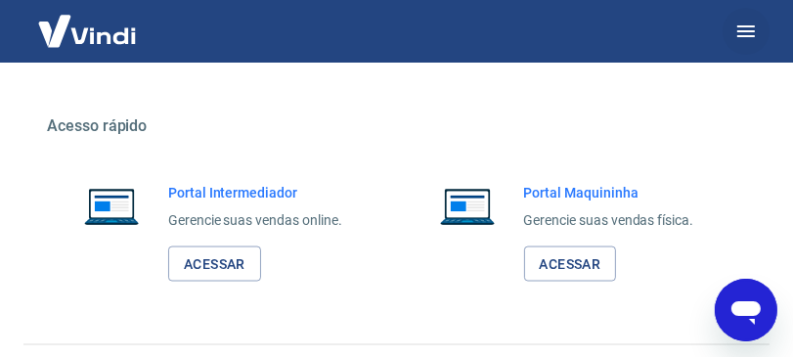
click at [750, 29] on icon "button" at bounding box center [745, 31] width 23 height 23
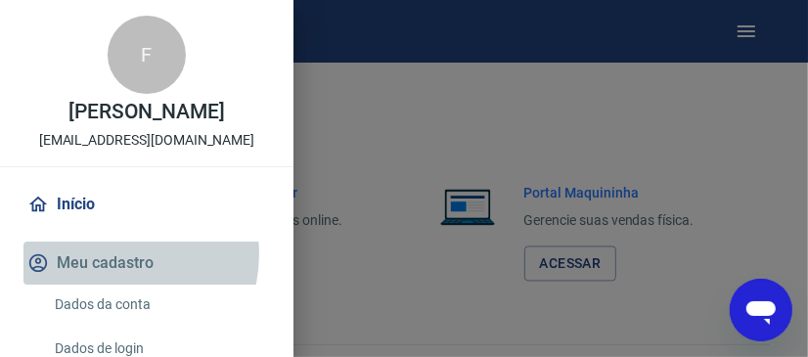
click at [109, 275] on button "Meu cadastro" at bounding box center [146, 262] width 246 height 43
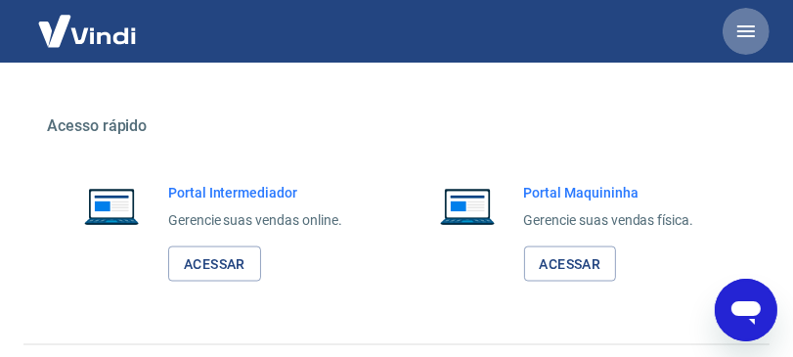
click at [742, 24] on icon "button" at bounding box center [745, 31] width 23 height 23
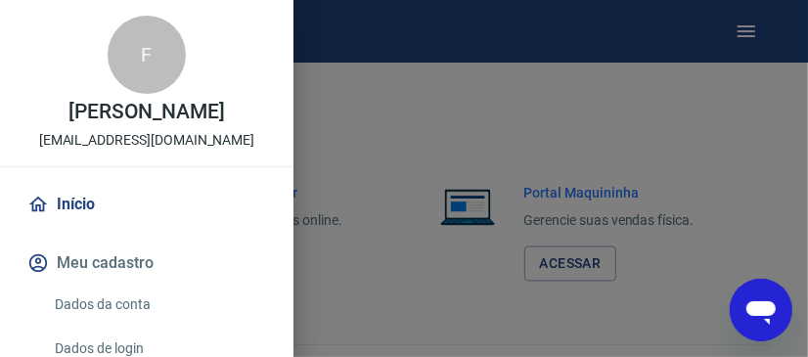
click at [134, 325] on link "Dados da conta" at bounding box center [158, 305] width 223 height 40
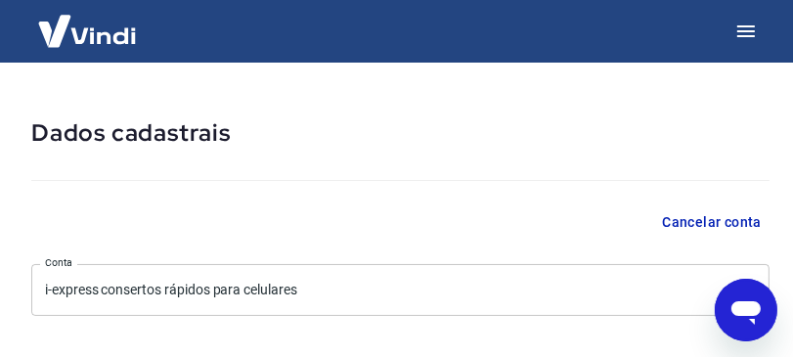
select select "RJ"
select select "business"
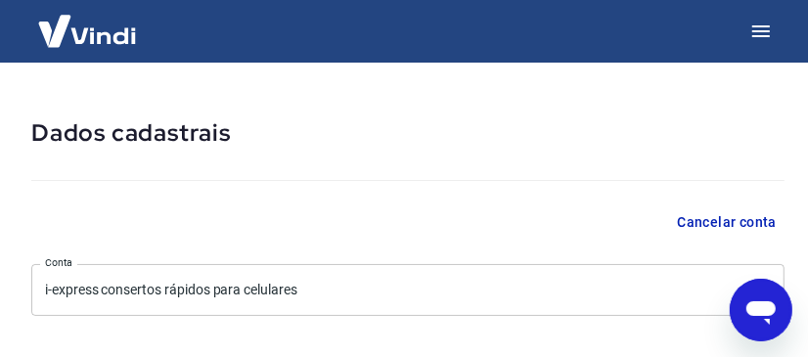
click at [313, 284] on body "Dados cadastrais Cancelar conta Conta i-express consertos rápidos para celulare…" at bounding box center [404, 178] width 808 height 357
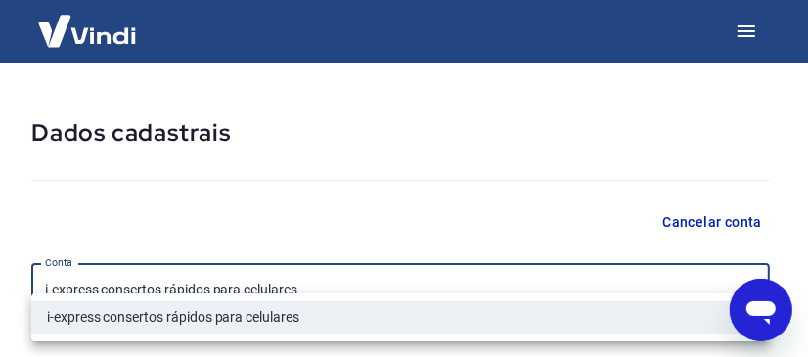
click at [518, 134] on div at bounding box center [404, 178] width 808 height 357
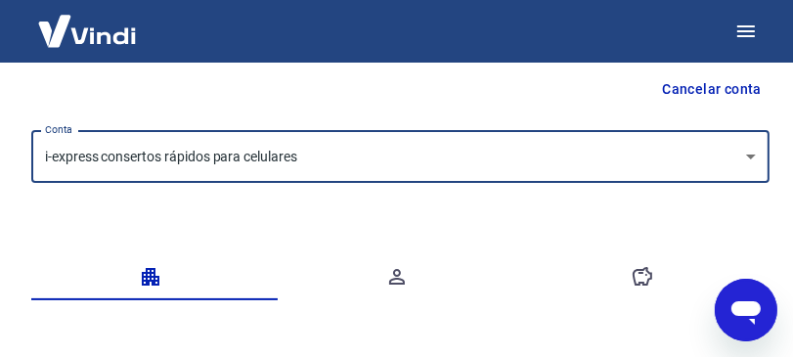
scroll to position [142, 0]
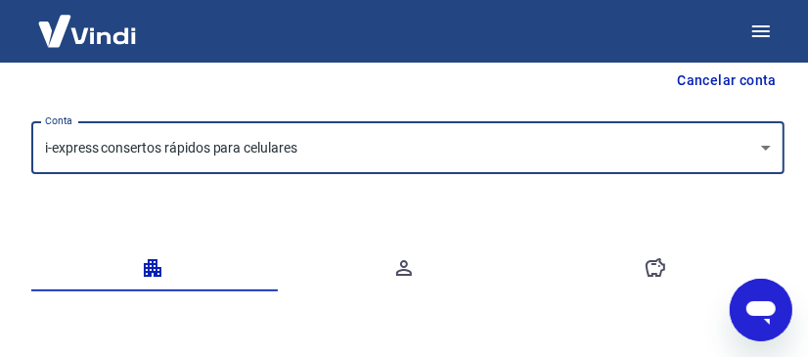
click at [750, 138] on body "Dados cadastrais Cancelar conta Conta i-express consertos rápidos para celulare…" at bounding box center [404, 36] width 808 height 357
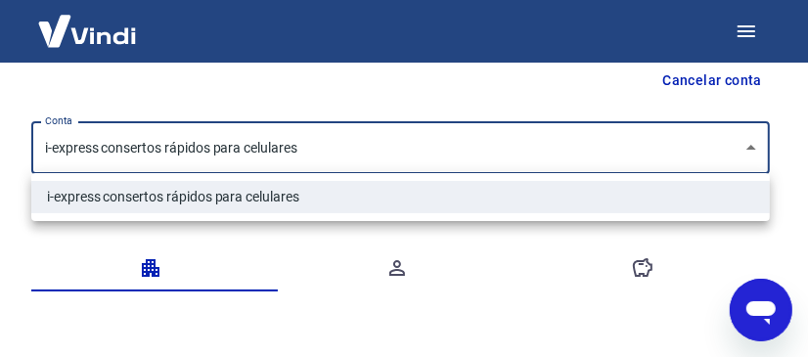
click at [750, 138] on div at bounding box center [404, 178] width 808 height 357
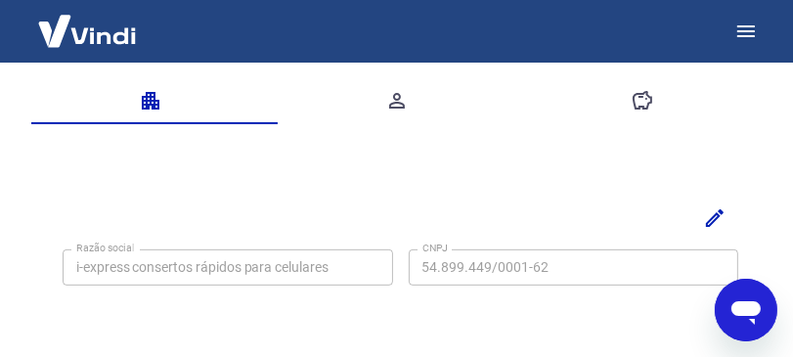
scroll to position [298, 0]
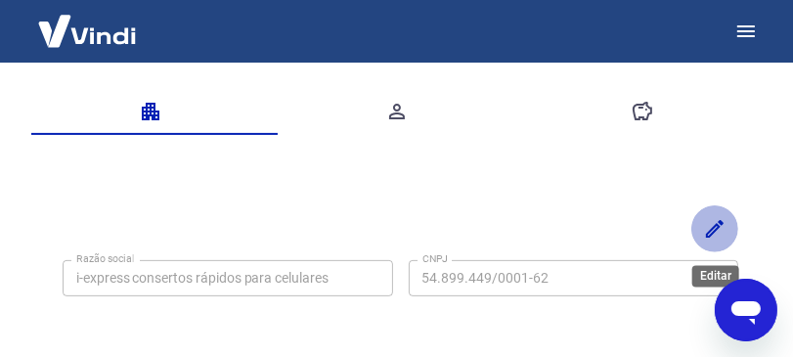
click at [714, 222] on icon "Editar" at bounding box center [714, 228] width 23 height 23
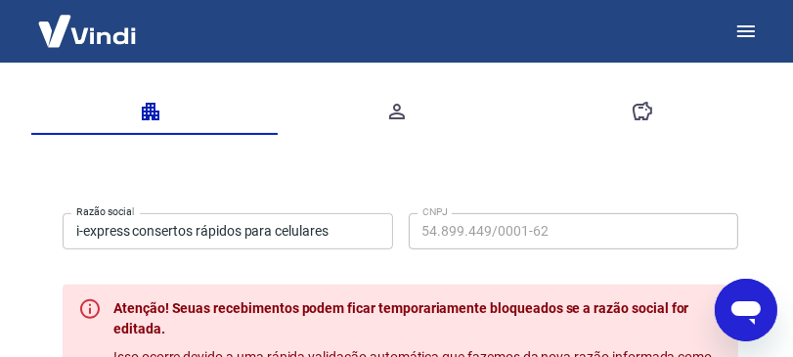
click at [379, 230] on input "i-express consertos rápidos para celulares" at bounding box center [228, 231] width 330 height 36
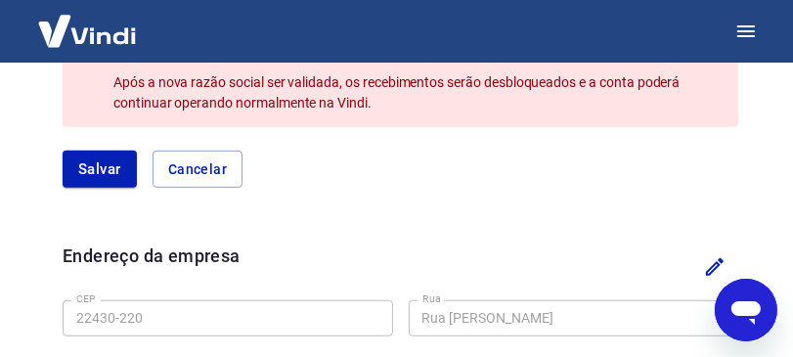
scroll to position [716, 0]
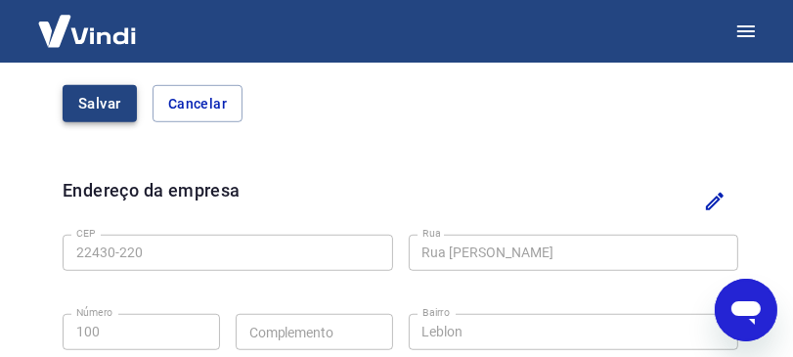
click at [94, 116] on button "Salvar" at bounding box center [100, 103] width 74 height 37
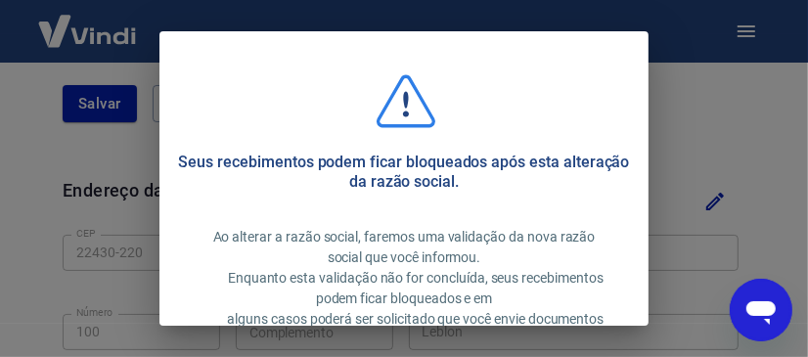
click at [113, 144] on div "Seus recebimentos podem ficar bloqueados após esta alteração da razão social. A…" at bounding box center [404, 178] width 808 height 357
type input "i-express consertos rápidos para celulares"
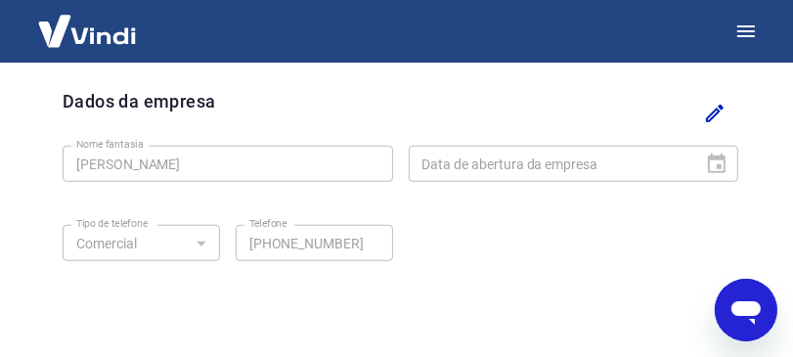
scroll to position [898, 0]
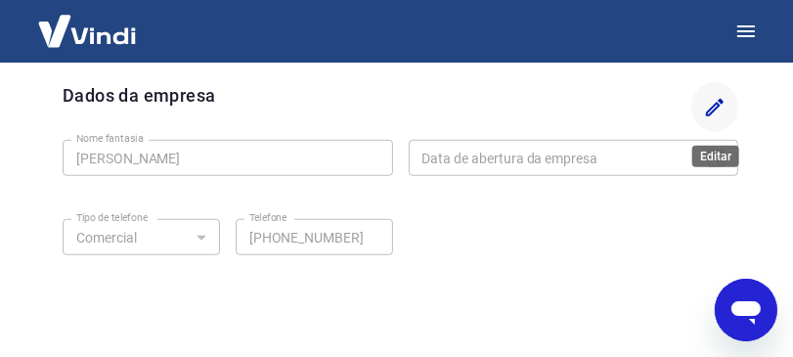
click at [721, 110] on icon "Editar" at bounding box center [714, 107] width 23 height 23
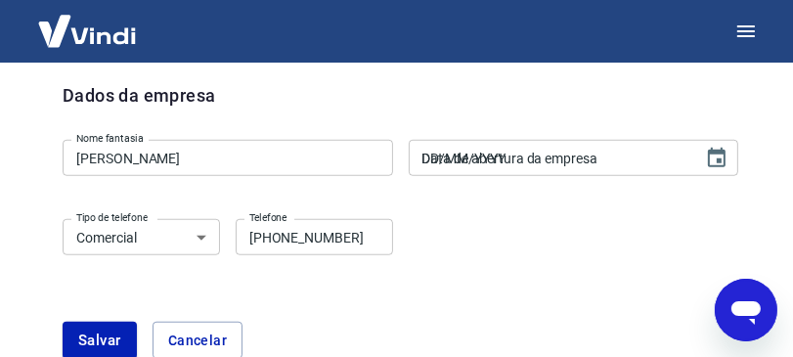
click at [606, 166] on input "DD/MM/YYYY" at bounding box center [550, 158] width 282 height 36
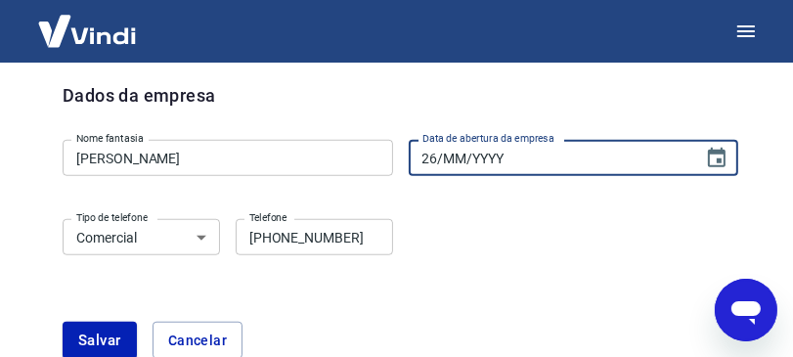
click at [465, 153] on input "26/MM/YYYY" at bounding box center [550, 158] width 282 height 36
click at [706, 153] on icon "Choose date" at bounding box center [716, 158] width 23 height 23
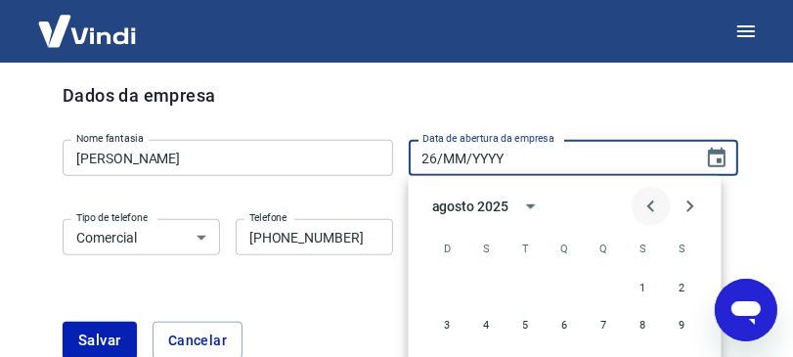
click at [649, 200] on icon "Previous month" at bounding box center [650, 206] width 23 height 23
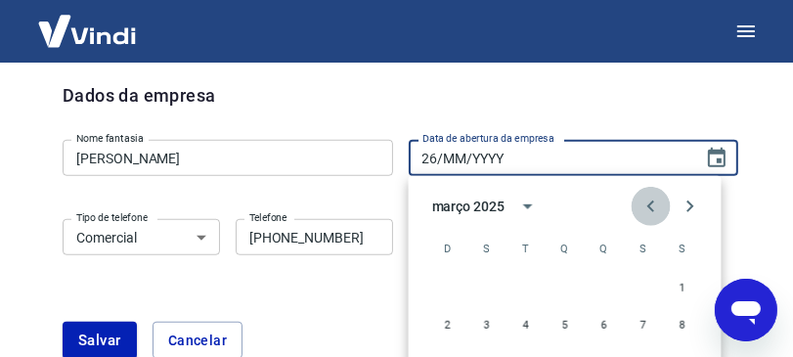
click at [649, 200] on icon "Previous month" at bounding box center [650, 206] width 23 height 23
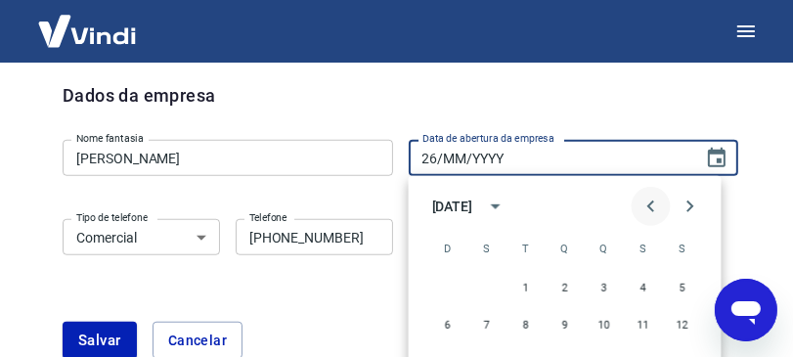
click at [649, 200] on icon "Previous month" at bounding box center [650, 206] width 23 height 23
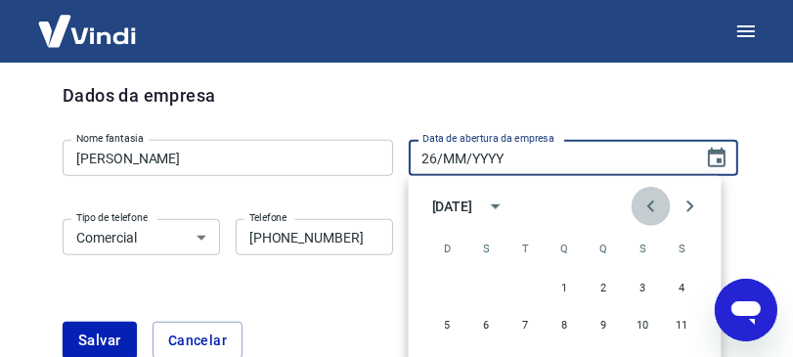
click at [649, 200] on icon "Previous month" at bounding box center [650, 206] width 23 height 23
click at [604, 290] on button "4" at bounding box center [604, 287] width 35 height 35
type input "[DATE]"
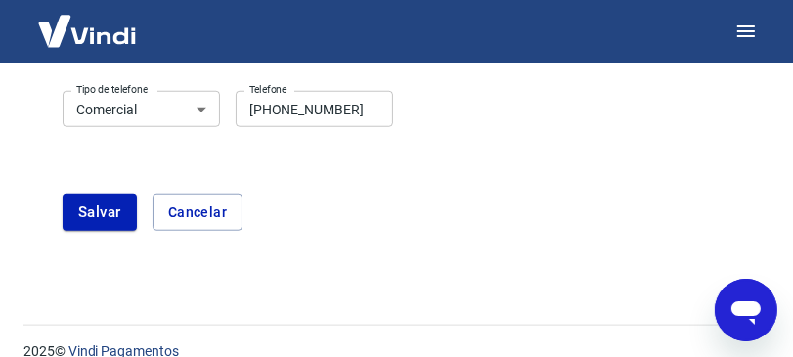
scroll to position [1017, 0]
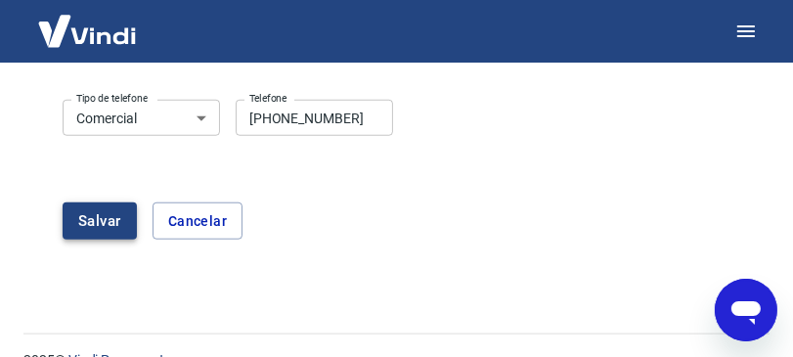
click at [118, 227] on button "Salvar" at bounding box center [100, 220] width 74 height 37
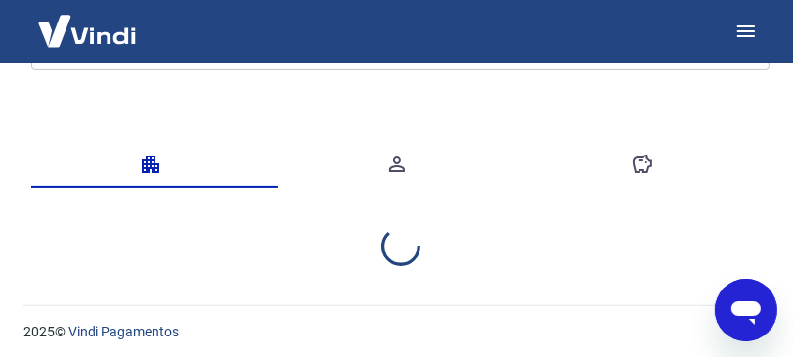
select select "RJ"
select select "business"
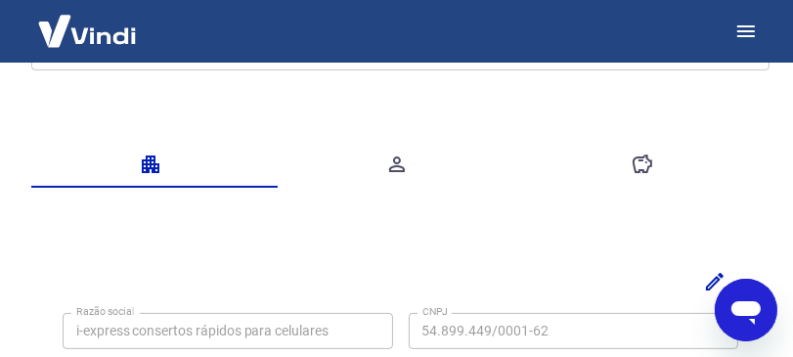
scroll to position [541, 0]
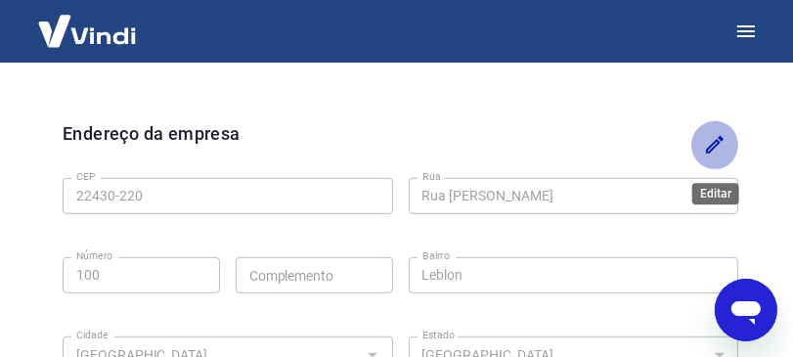
click at [726, 151] on button "Editar" at bounding box center [714, 145] width 47 height 50
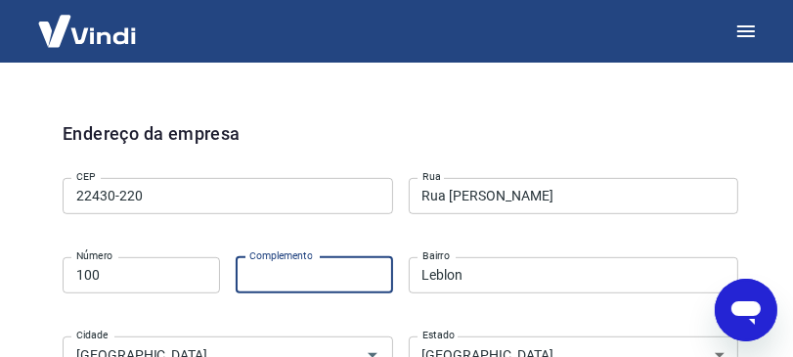
click at [355, 266] on input "Complemento" at bounding box center [314, 275] width 157 height 36
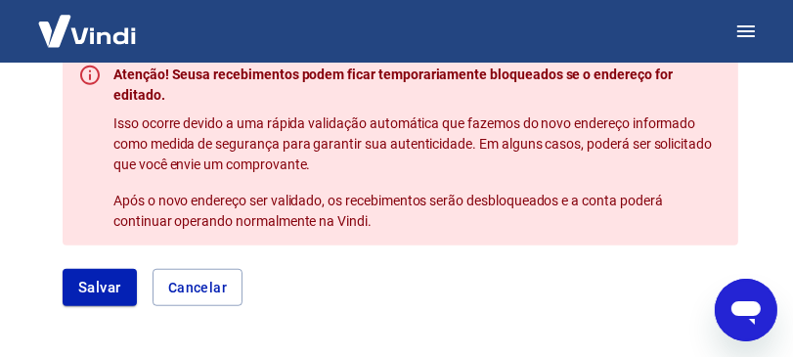
scroll to position [884, 0]
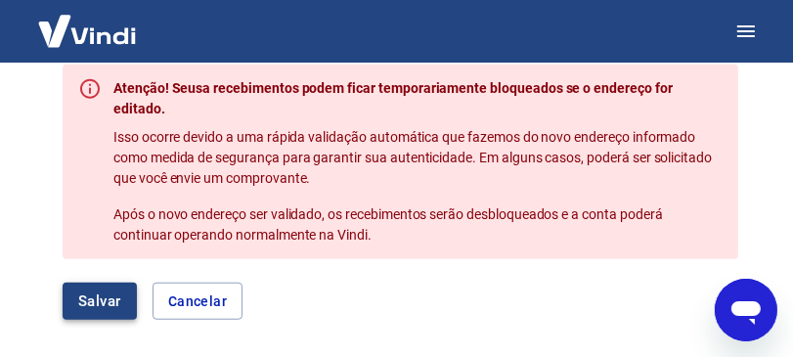
type input "108"
click at [132, 283] on button "Salvar" at bounding box center [100, 301] width 74 height 37
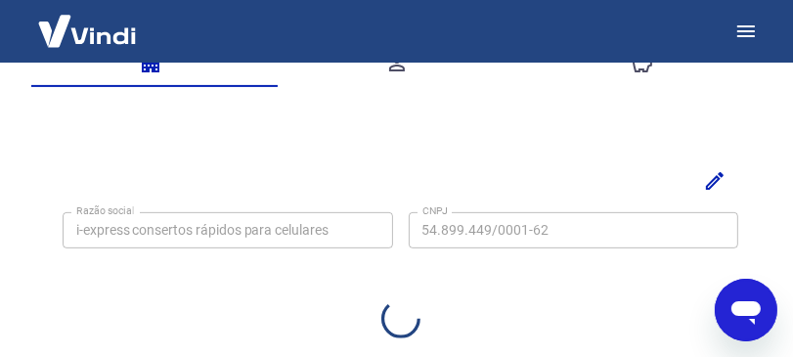
scroll to position [626, 0]
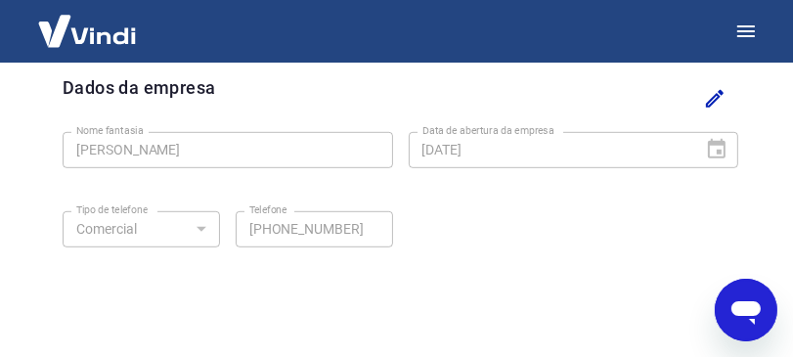
select select "RJ"
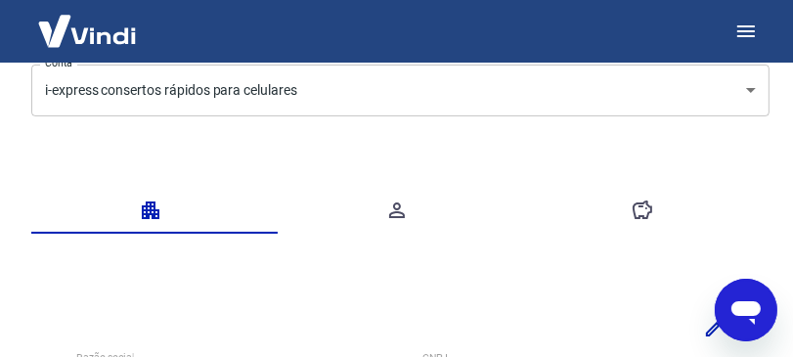
scroll to position [196, 0]
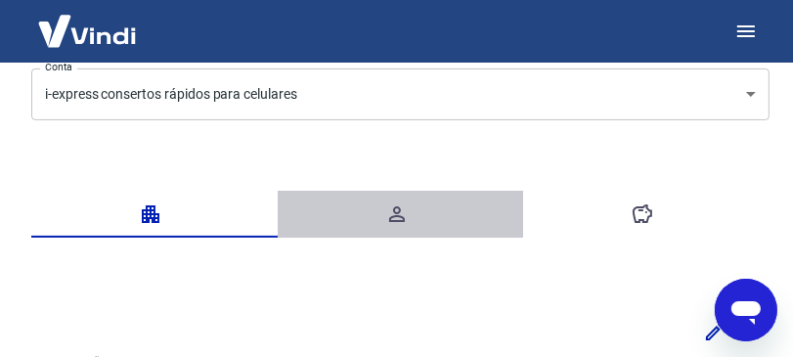
click at [404, 209] on icon "button" at bounding box center [396, 213] width 23 height 23
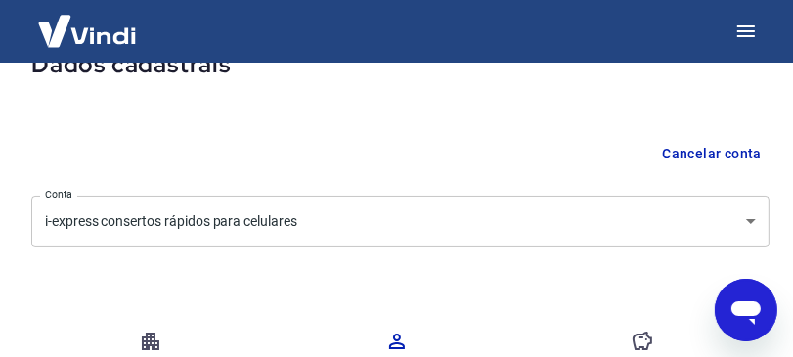
scroll to position [67, 0]
click at [644, 338] on icon "button" at bounding box center [642, 341] width 23 height 23
drag, startPoint x: 545, startPoint y: 266, endPoint x: 606, endPoint y: 208, distance: 84.4
click at [606, 208] on div "Dados cadastrais Cancelar conta Conta i-express consertos rápidos para celulare…" at bounding box center [400, 353] width 785 height 717
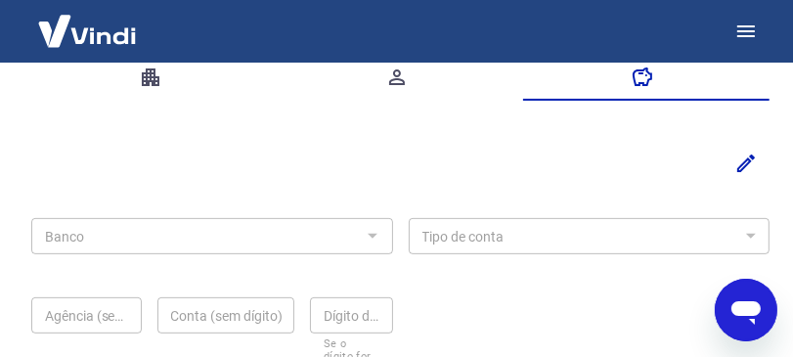
scroll to position [337, 0]
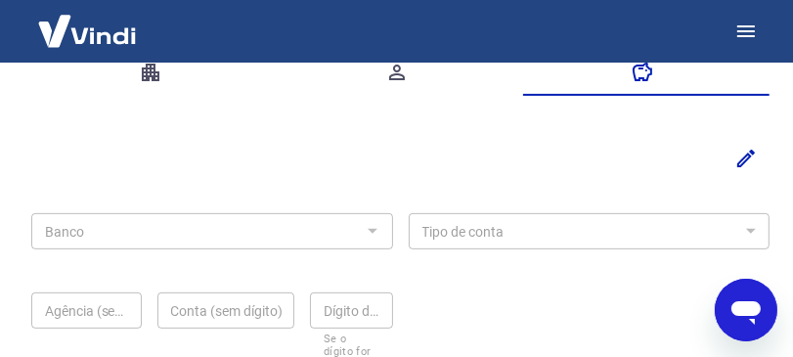
click at [374, 233] on div at bounding box center [371, 230] width 25 height 27
click at [373, 221] on div at bounding box center [371, 230] width 25 height 27
click at [742, 158] on icon "Editar" at bounding box center [746, 159] width 18 height 18
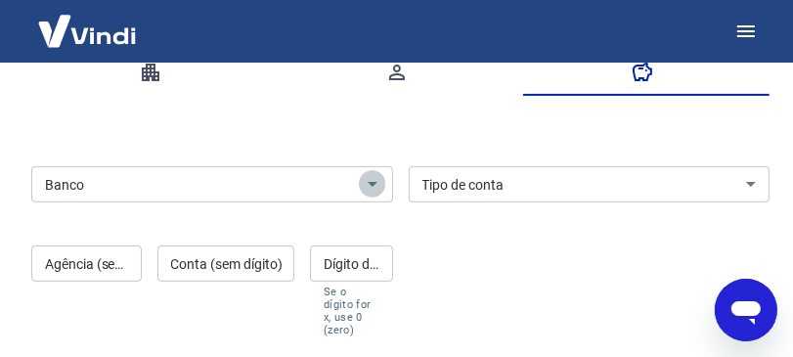
click at [373, 186] on icon "Abrir" at bounding box center [372, 183] width 23 height 23
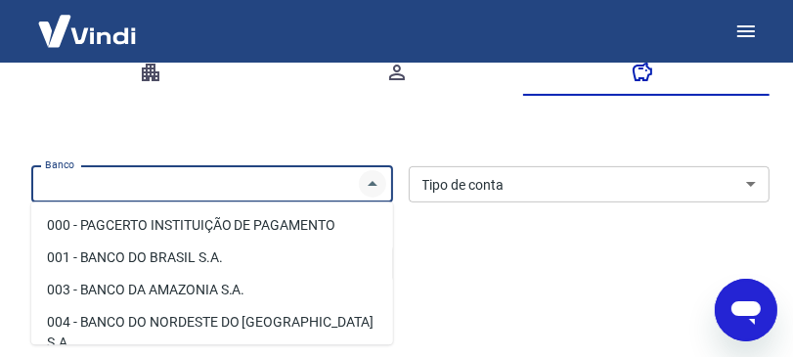
type input "s"
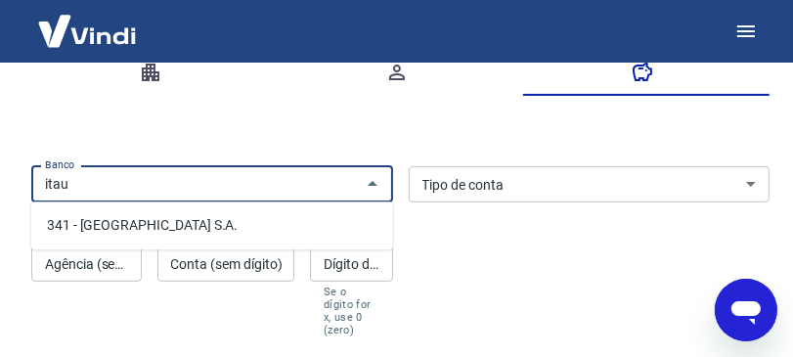
click at [294, 212] on li "341 - [GEOGRAPHIC_DATA] S.A." at bounding box center [212, 225] width 362 height 32
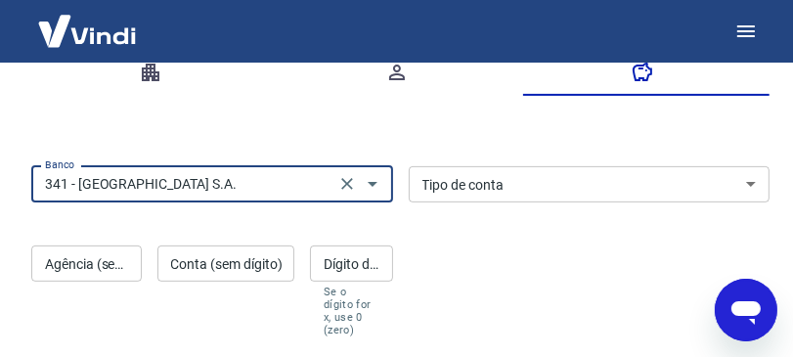
type input "341 - [GEOGRAPHIC_DATA] S.A."
click at [448, 179] on select "Conta Corrente Conta Poupança" at bounding box center [590, 184] width 362 height 36
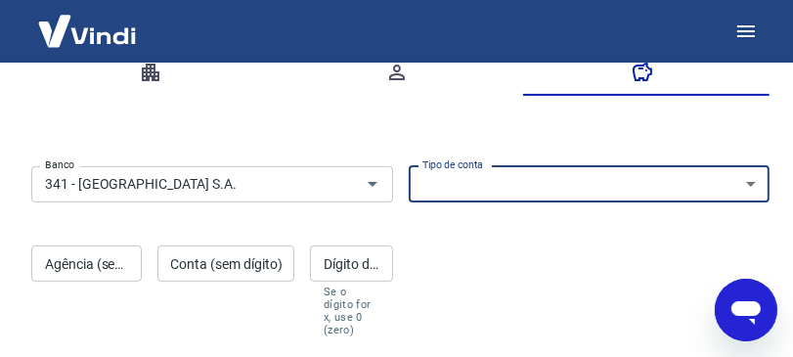
select select "1"
click at [409, 166] on select "Conta Corrente Conta Poupança" at bounding box center [590, 184] width 362 height 36
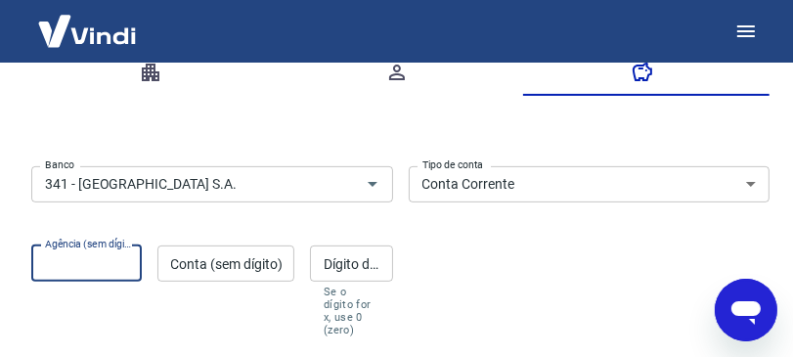
click at [118, 270] on input "Agência (sem dígito)" at bounding box center [86, 263] width 110 height 36
type input "0413"
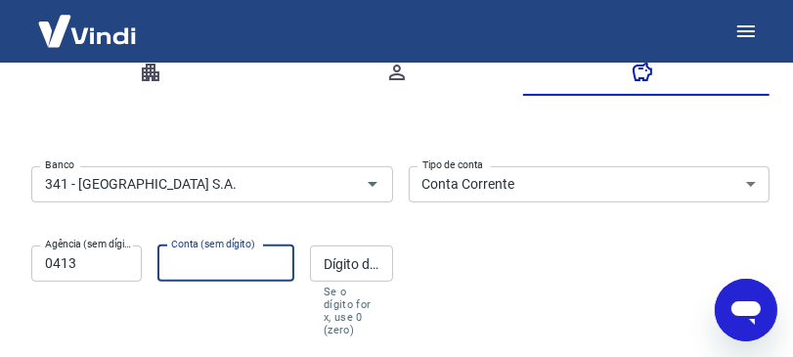
click at [177, 269] on input "Conta (sem dígito)" at bounding box center [226, 263] width 138 height 36
type input "98593"
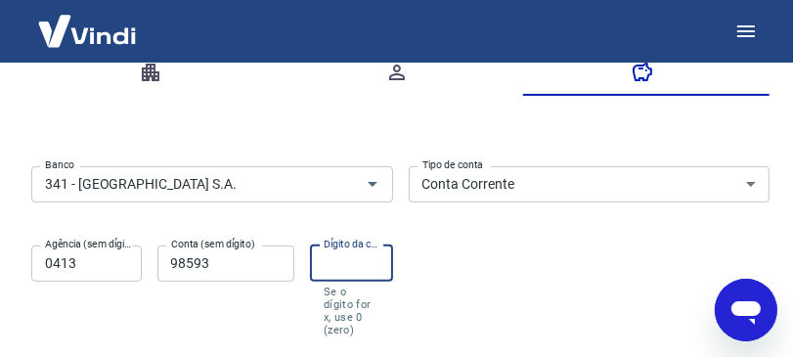
click at [321, 257] on input "Dígito da conta" at bounding box center [351, 263] width 82 height 36
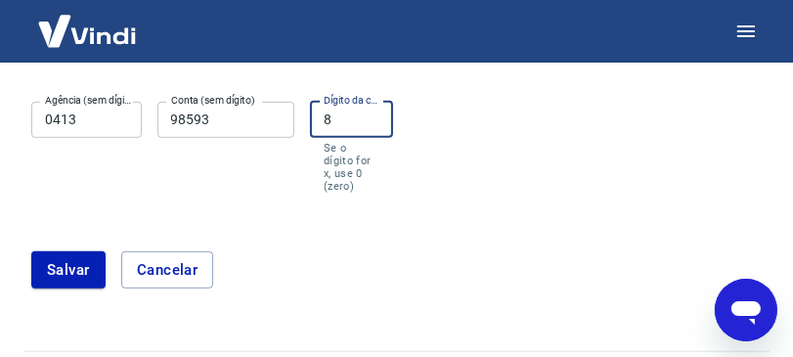
scroll to position [494, 0]
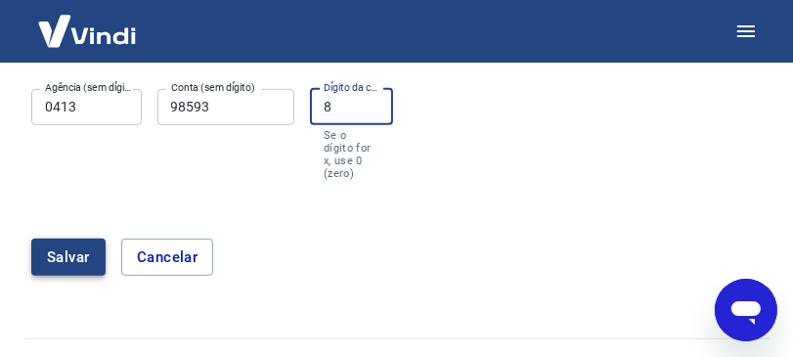
type input "8"
click at [82, 241] on button "Salvar" at bounding box center [68, 257] width 74 height 37
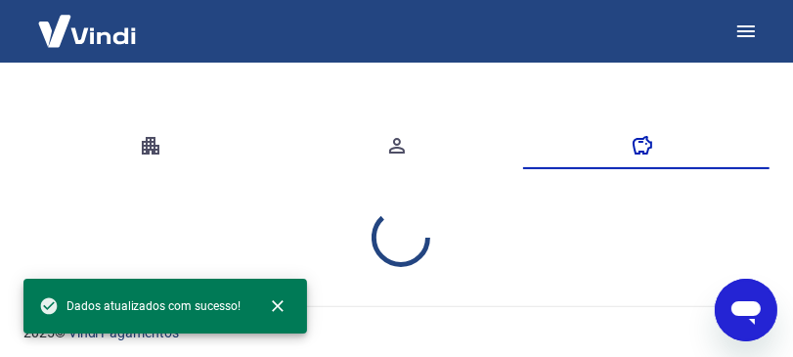
select select "1"
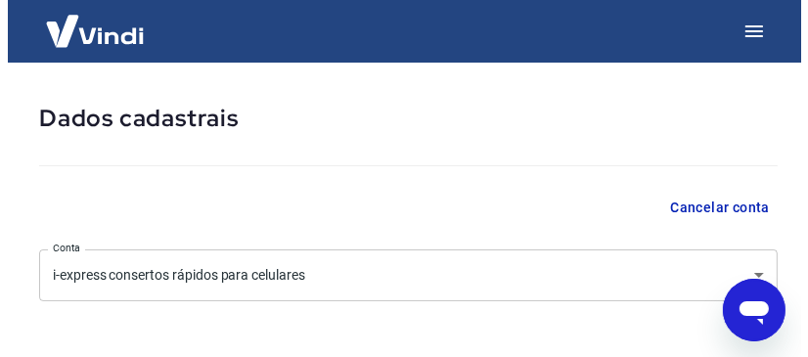
scroll to position [0, 0]
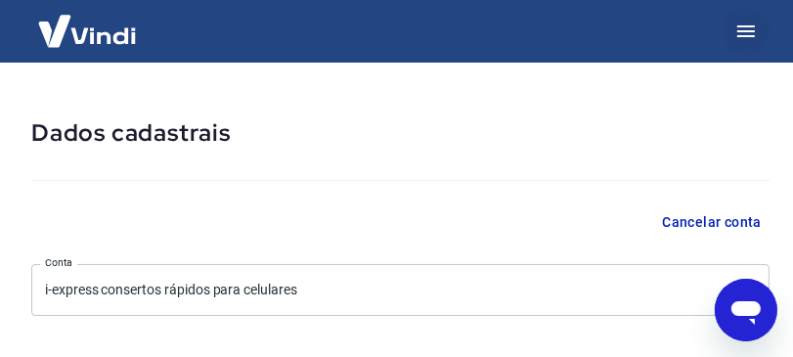
click at [745, 28] on icon "button" at bounding box center [745, 31] width 23 height 23
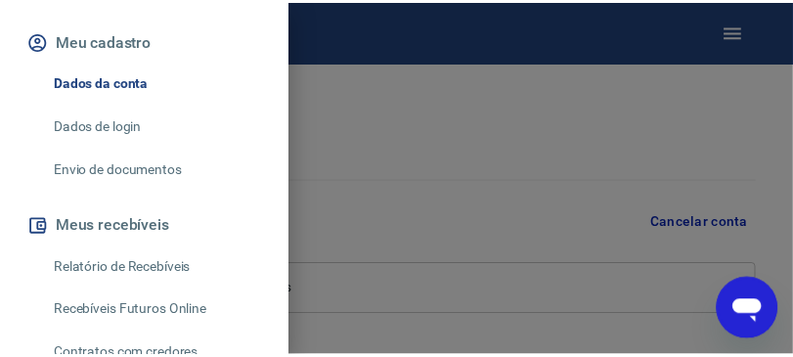
scroll to position [228, 0]
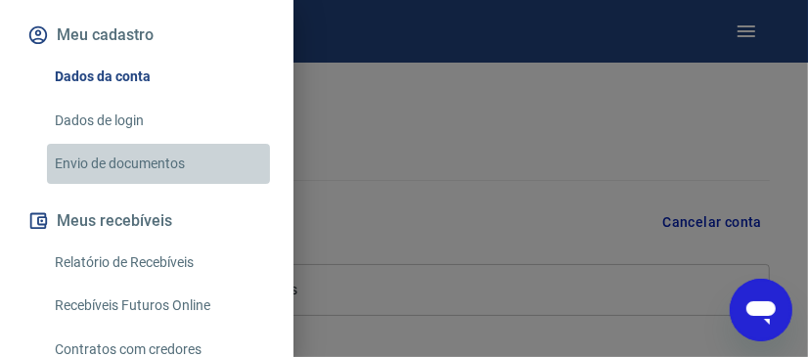
click at [168, 184] on link "Envio de documentos" at bounding box center [158, 164] width 223 height 40
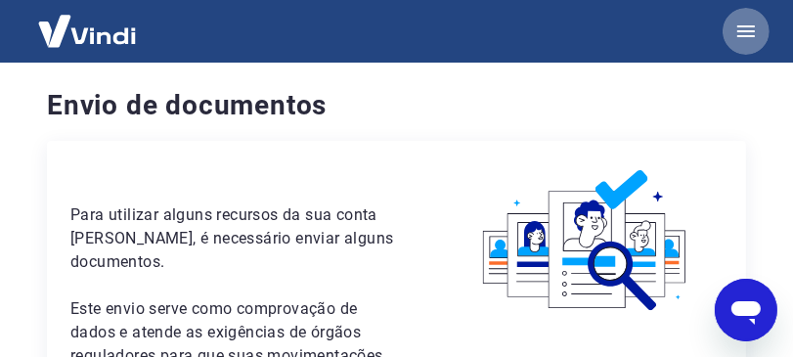
click at [752, 26] on icon "button" at bounding box center [746, 31] width 18 height 12
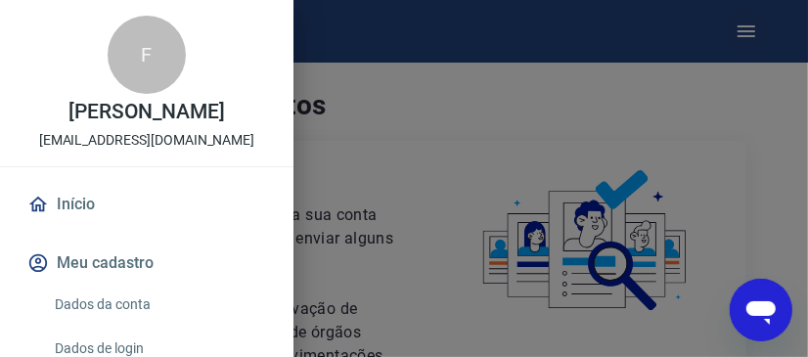
click at [752, 26] on div at bounding box center [404, 178] width 808 height 357
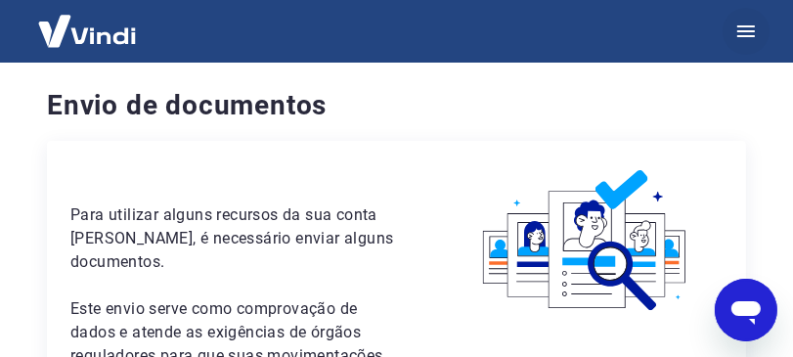
click at [749, 33] on icon "button" at bounding box center [745, 31] width 23 height 23
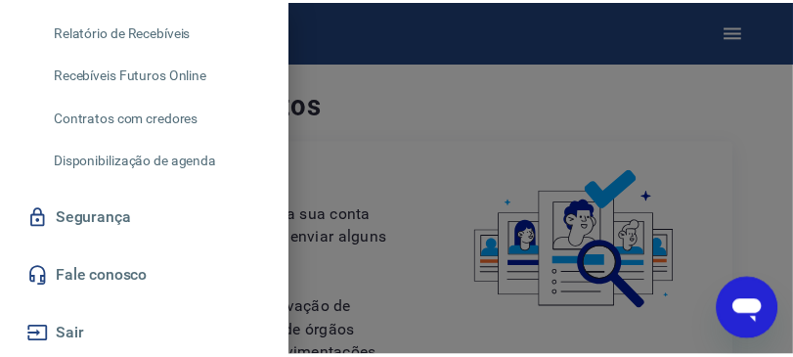
scroll to position [478, 0]
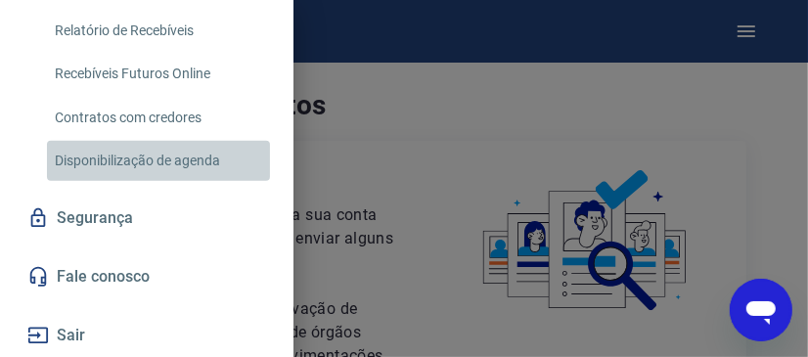
click at [188, 160] on link "Disponibilização de agenda" at bounding box center [158, 161] width 223 height 40
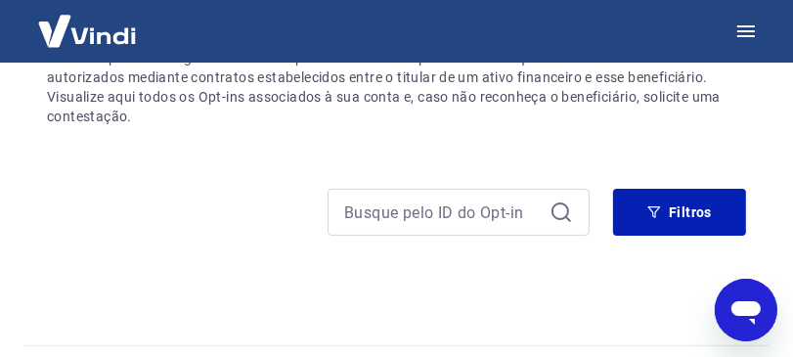
scroll to position [209, 0]
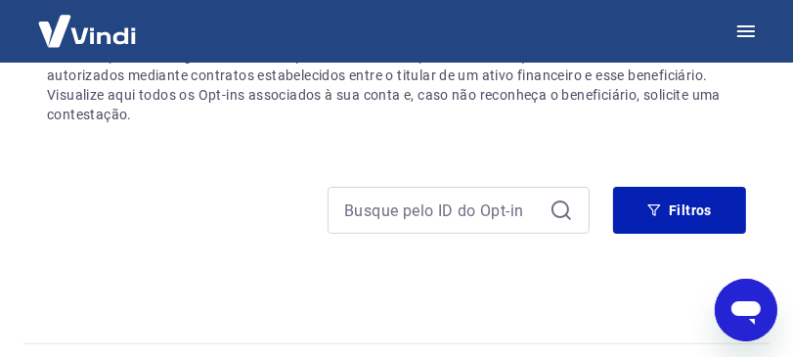
click at [273, 227] on div at bounding box center [318, 210] width 543 height 47
